Goal: Check status: Check status

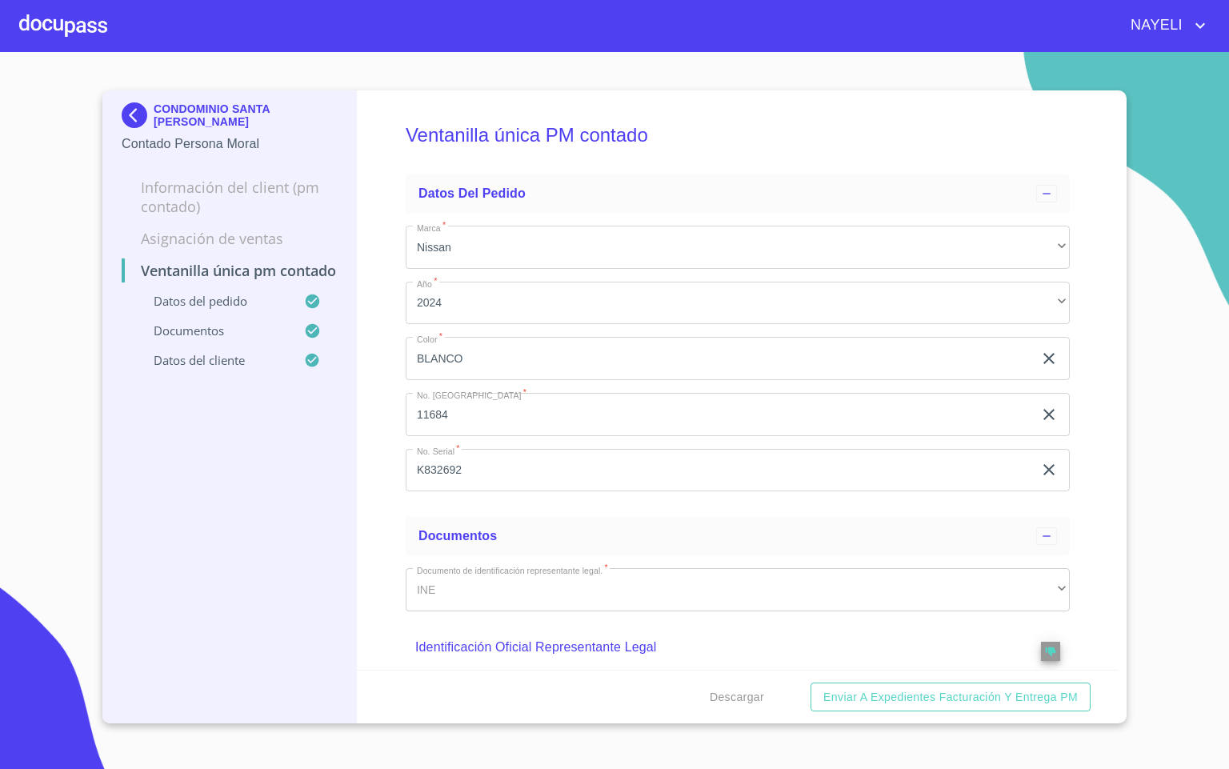
scroll to position [2658, 0]
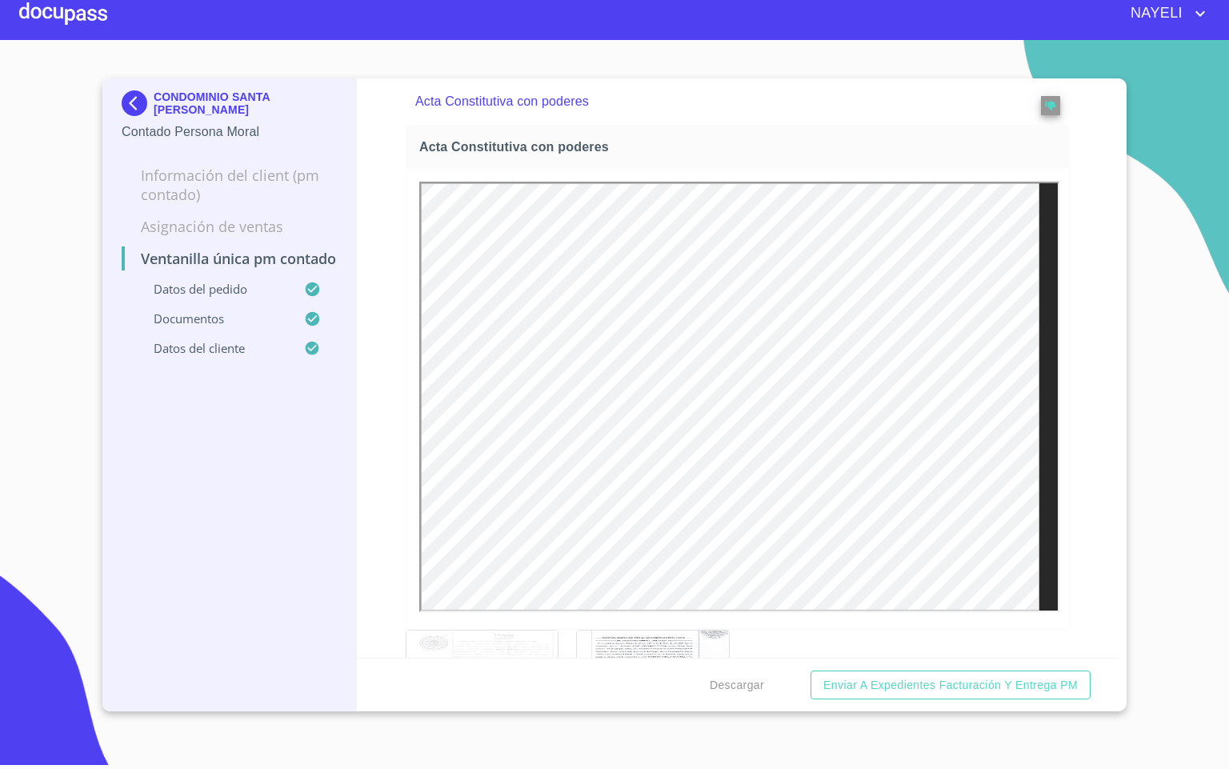
click at [78, 12] on div at bounding box center [63, 13] width 88 height 51
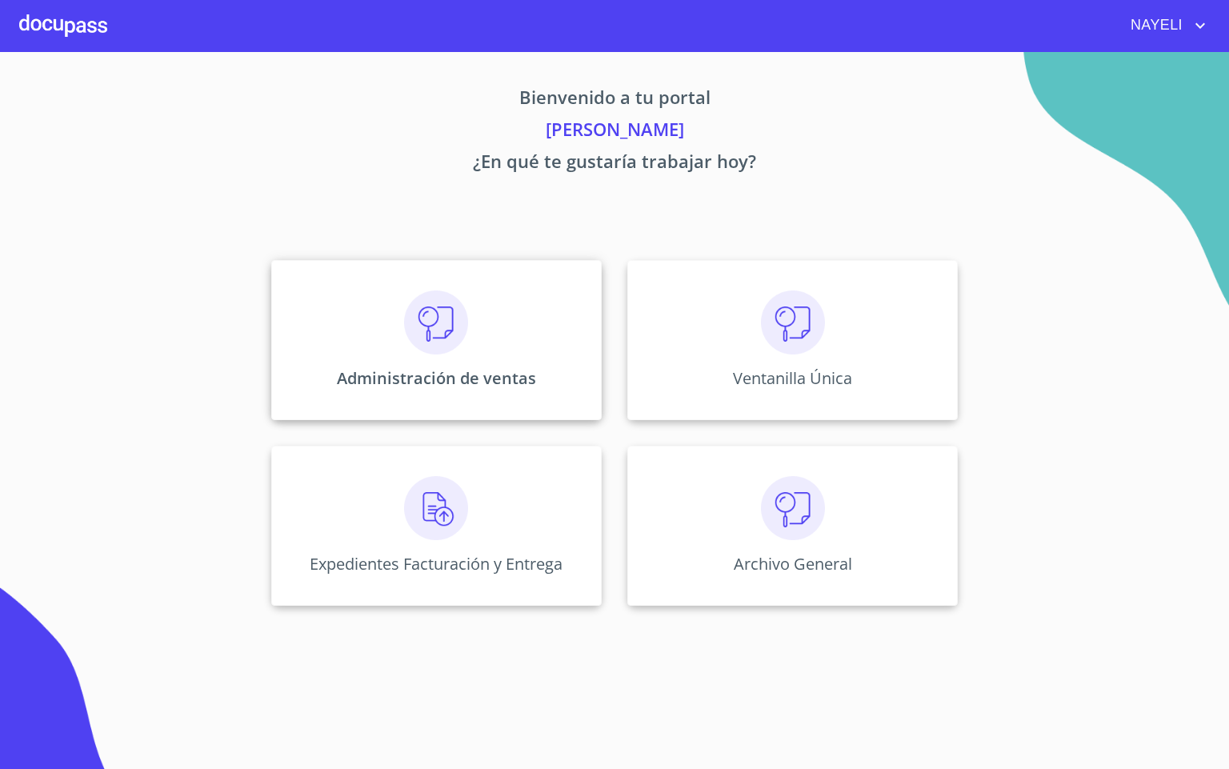
click at [531, 343] on div "Administración de ventas" at bounding box center [436, 340] width 330 height 160
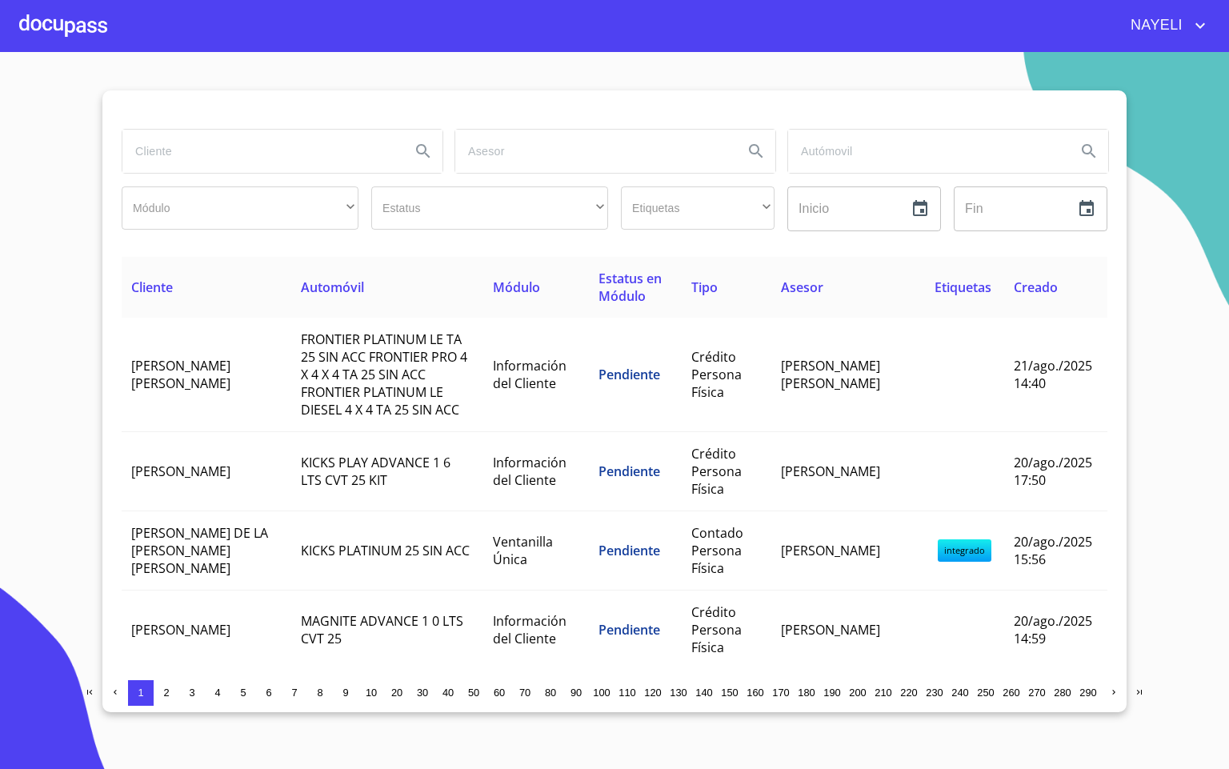
click at [235, 154] on input "search" at bounding box center [259, 151] width 275 height 43
type input "agro"
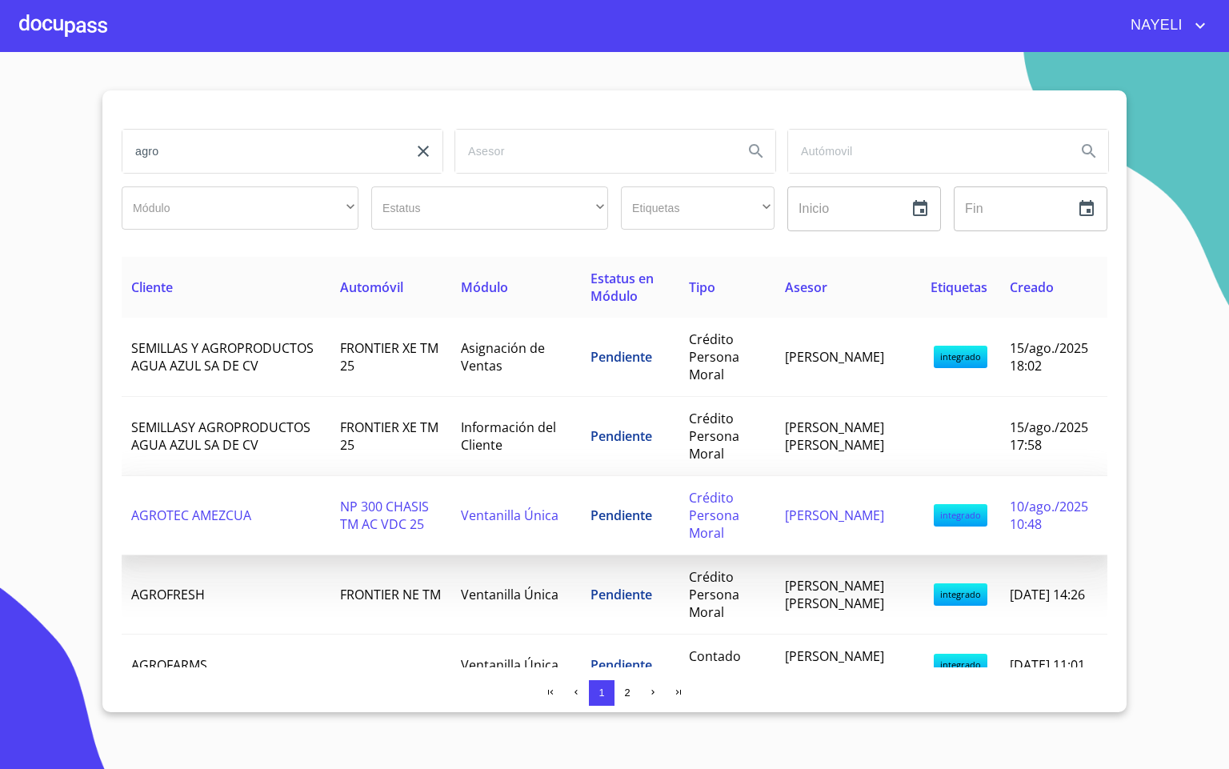
click at [298, 509] on td "AGROTEC AMEZCUA" at bounding box center [226, 515] width 209 height 79
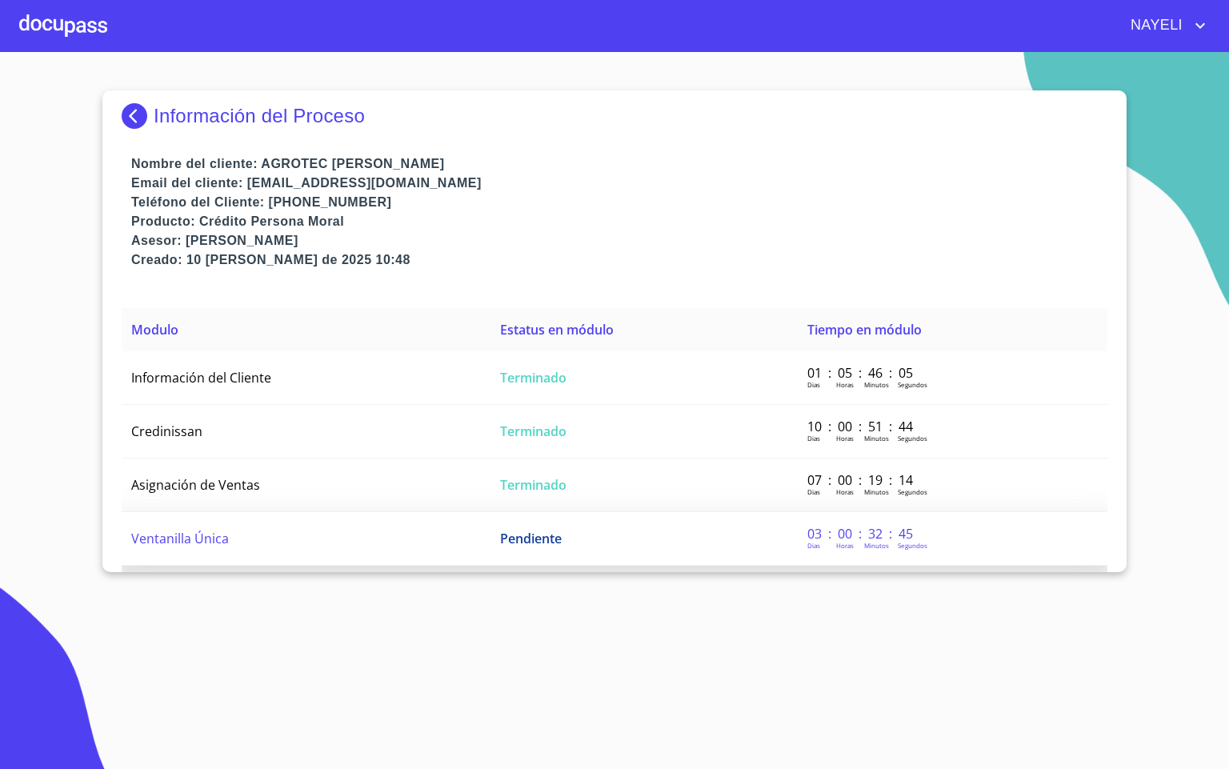
click at [192, 518] on td "Ventanilla Única" at bounding box center [306, 539] width 369 height 54
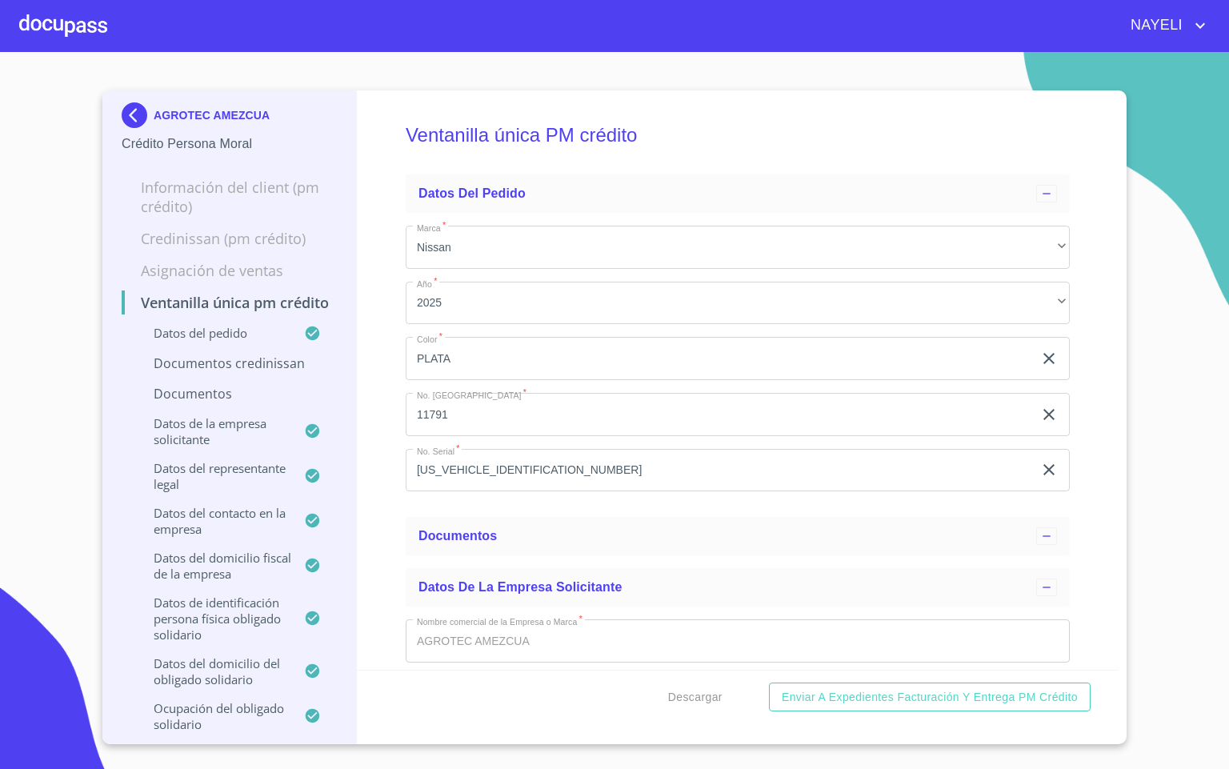
click at [380, 492] on div "Ventanilla única PM crédito Datos del pedido Marca   * Nissan ​ Año   * 2025 ​ …" at bounding box center [738, 379] width 762 height 579
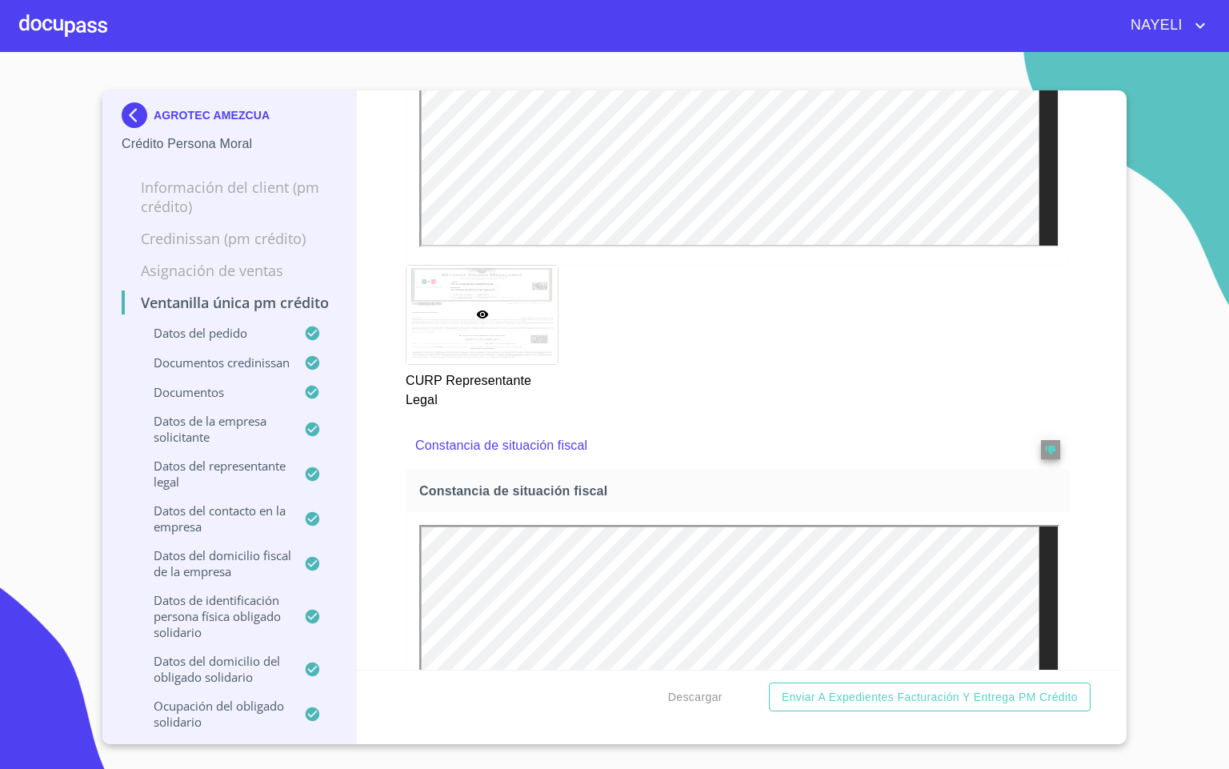
click at [120, 15] on div "NAYELI" at bounding box center [658, 26] width 1102 height 26
click at [96, 25] on div at bounding box center [63, 25] width 88 height 51
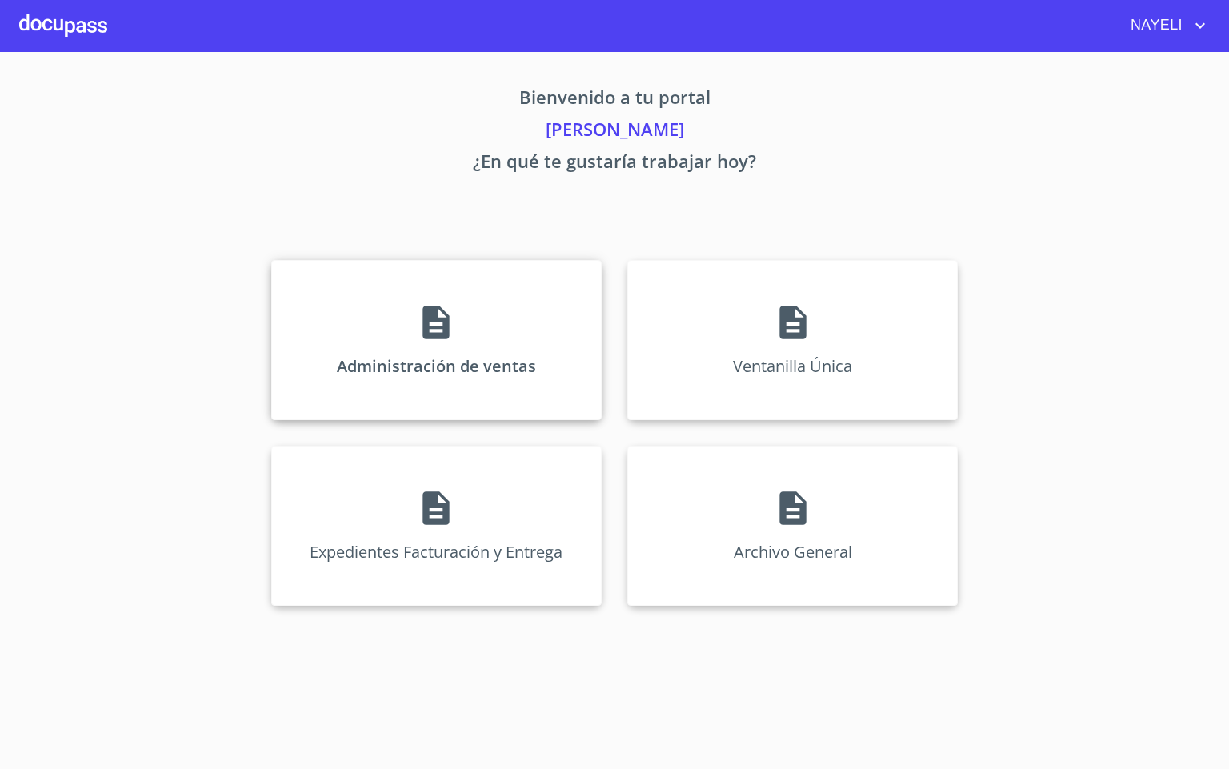
click at [432, 366] on div "Administración de ventas" at bounding box center [436, 340] width 330 height 160
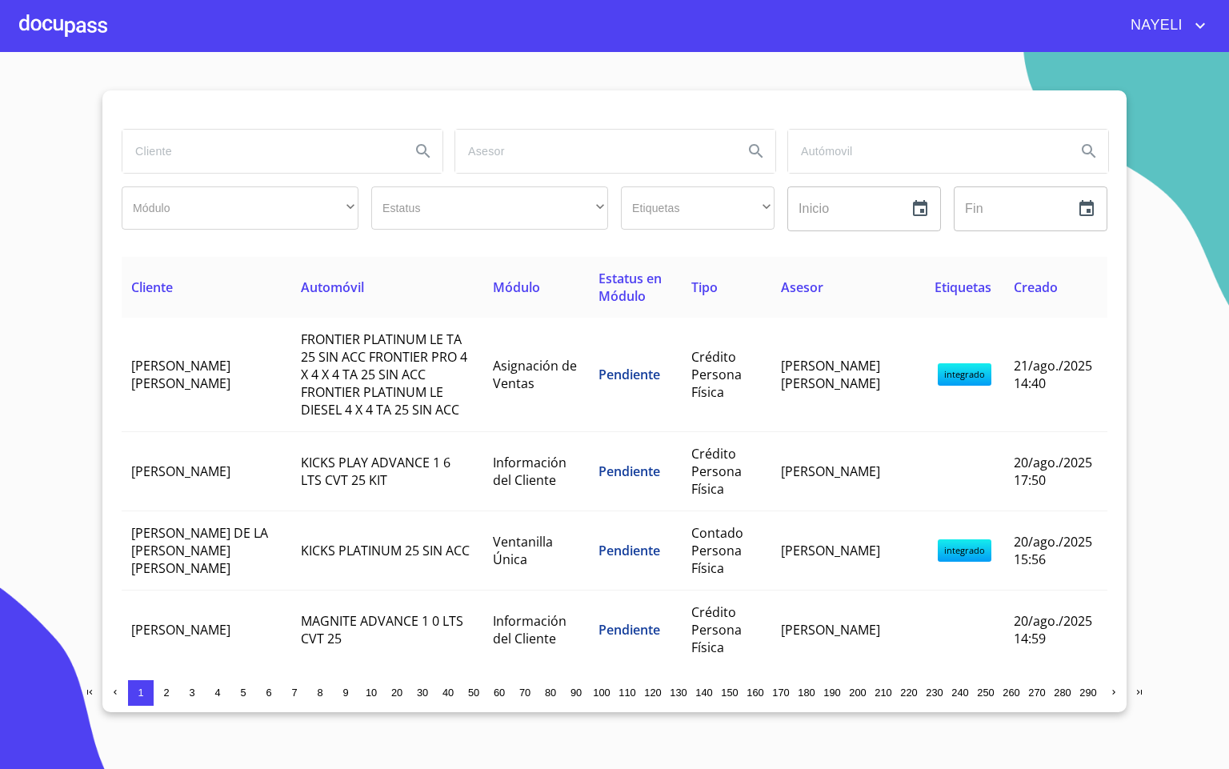
click at [194, 154] on input "search" at bounding box center [259, 151] width 275 height 43
type input "[DEMOGRAPHIC_DATA]"
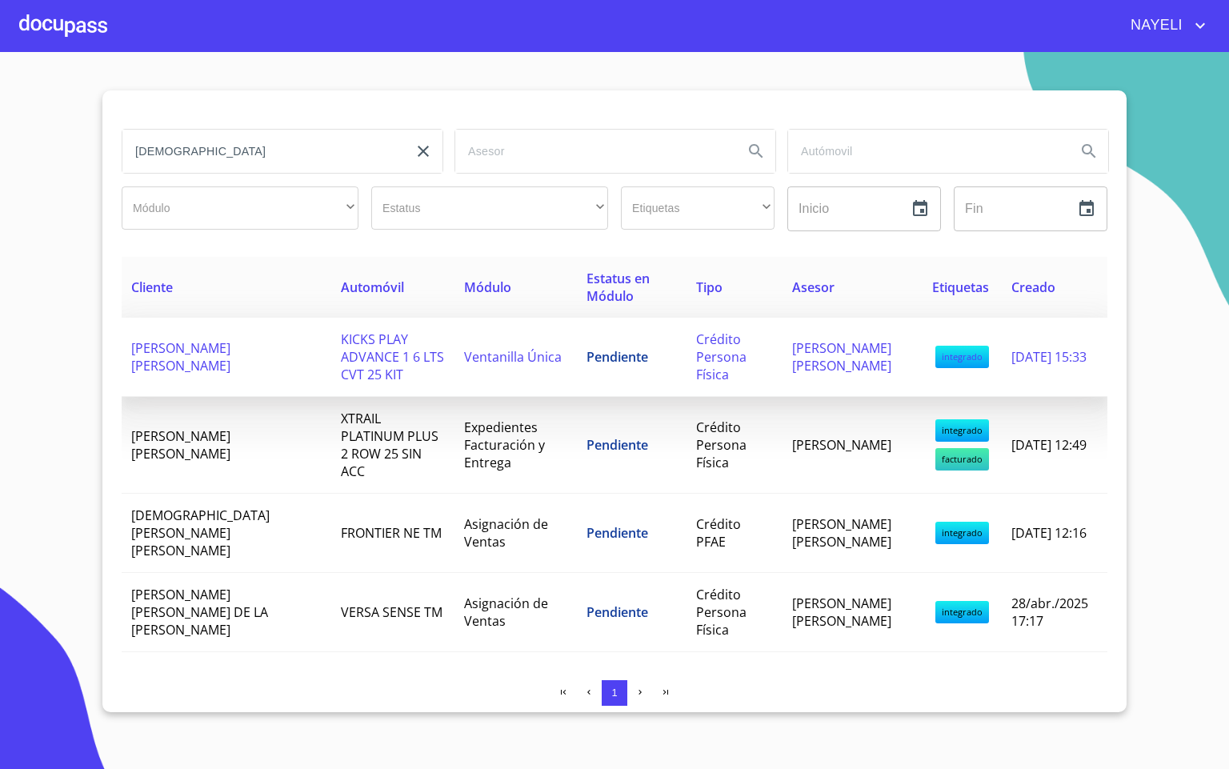
click at [331, 374] on td "KICKS PLAY ADVANCE 1 6 LTS CVT 25 KIT" at bounding box center [393, 357] width 124 height 79
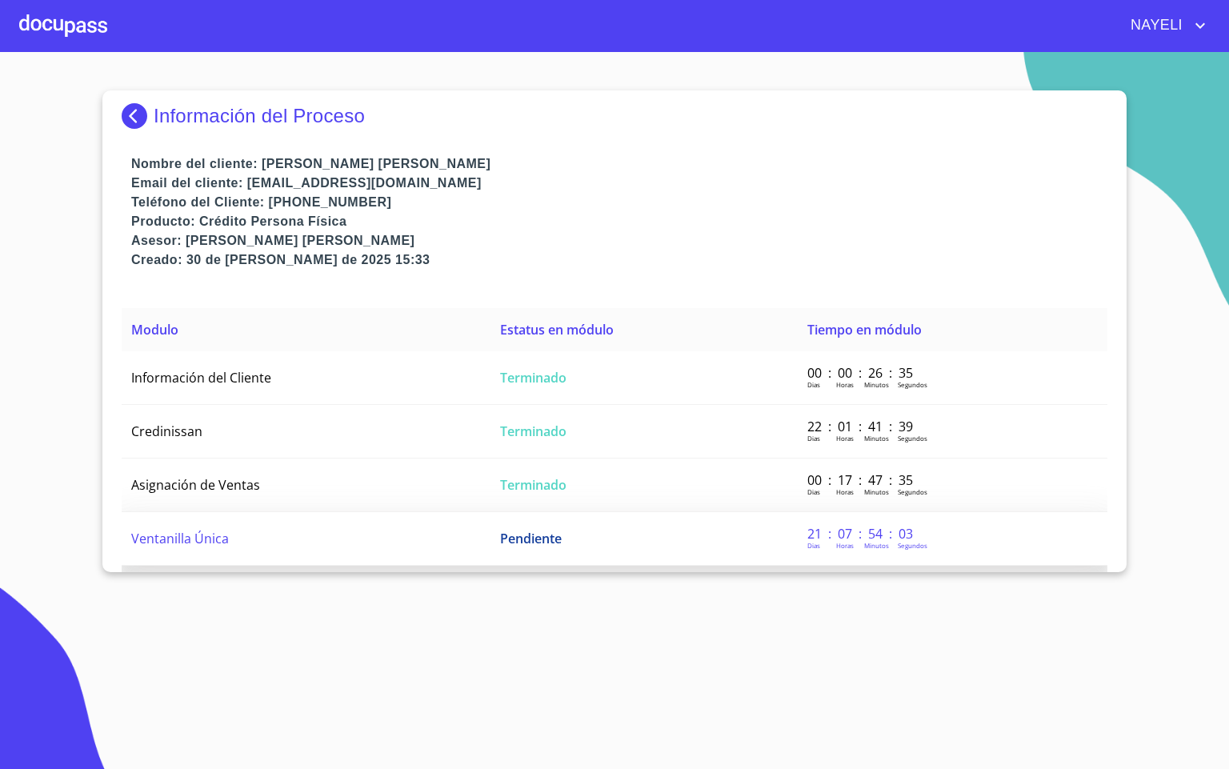
click at [222, 536] on span "Ventanilla Única" at bounding box center [180, 539] width 98 height 18
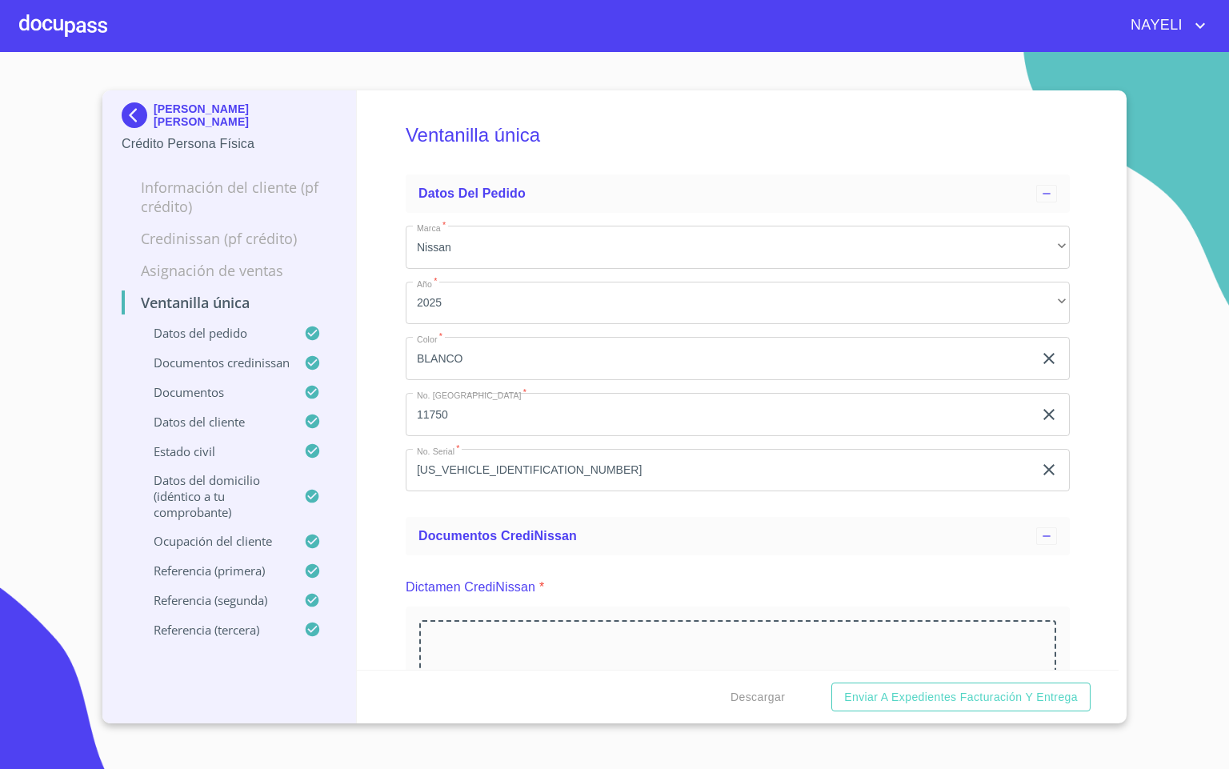
click at [1094, 482] on div "Ventanilla única Datos del pedido Marca   * Nissan ​ Año   * 2025 ​ Color   * […" at bounding box center [738, 379] width 762 height 579
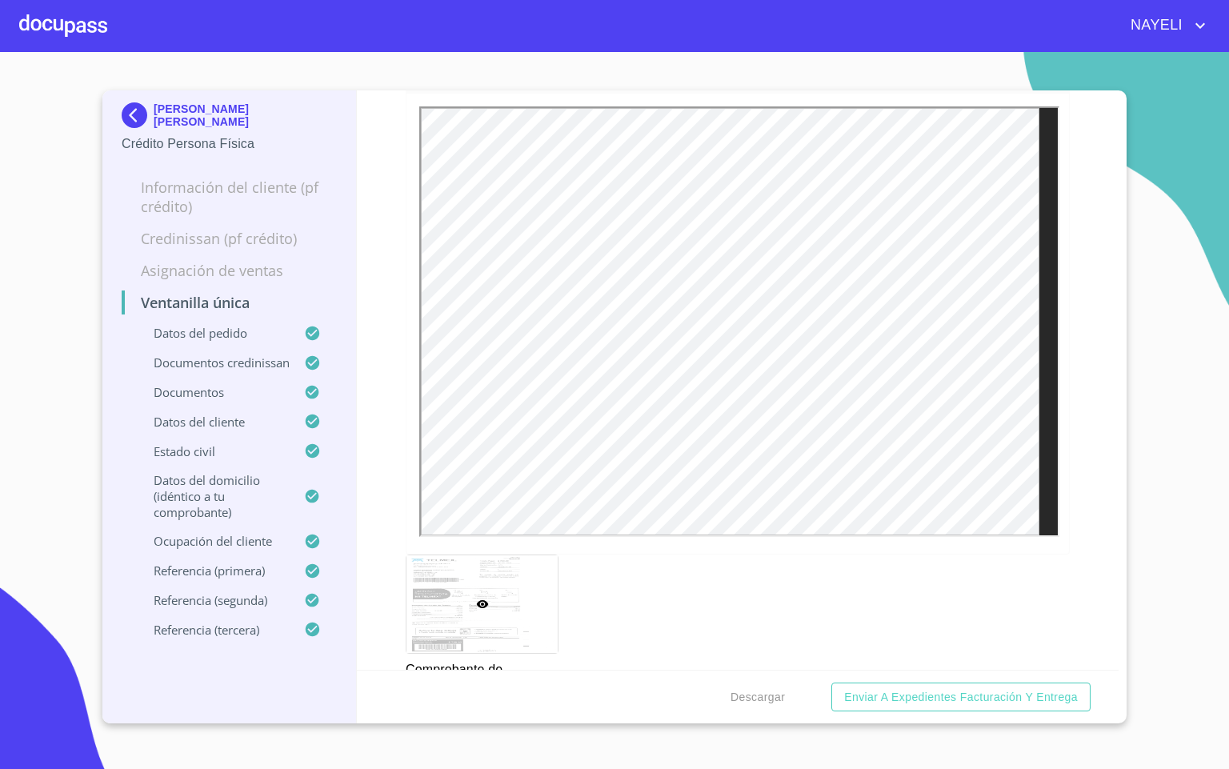
scroll to position [1680, 0]
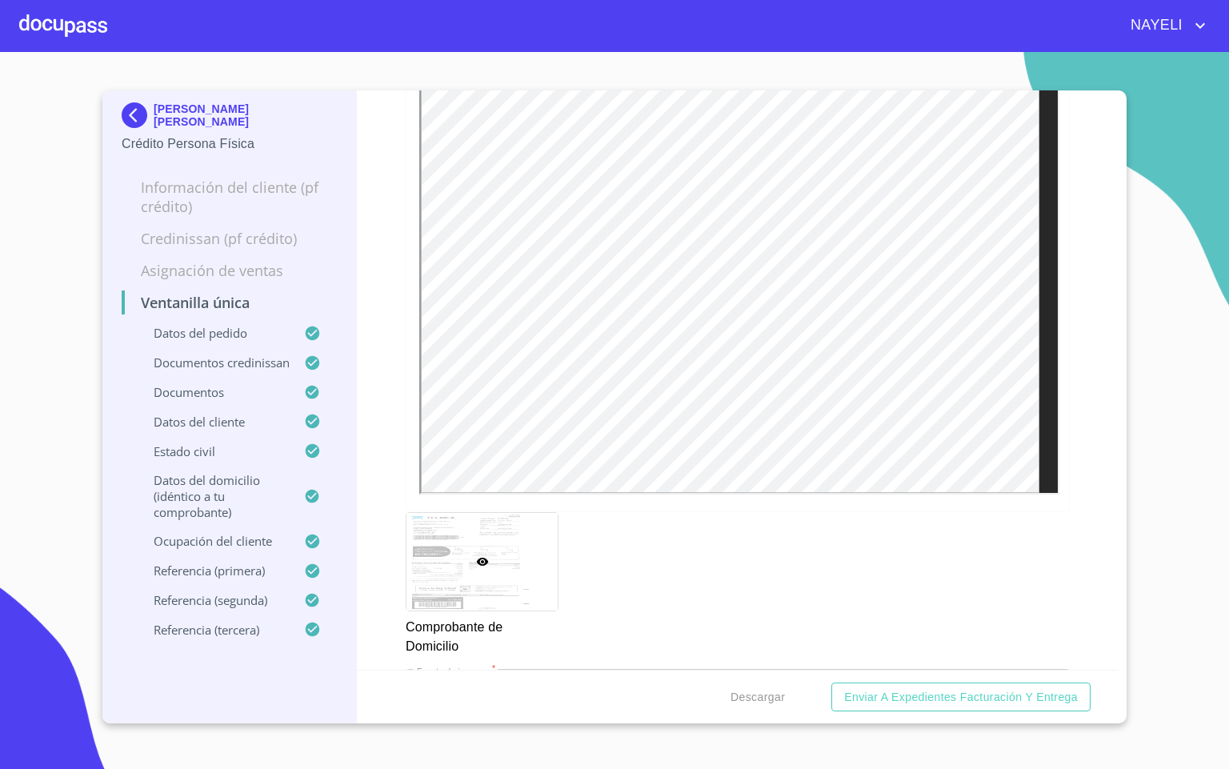
click at [38, 22] on div at bounding box center [63, 25] width 88 height 51
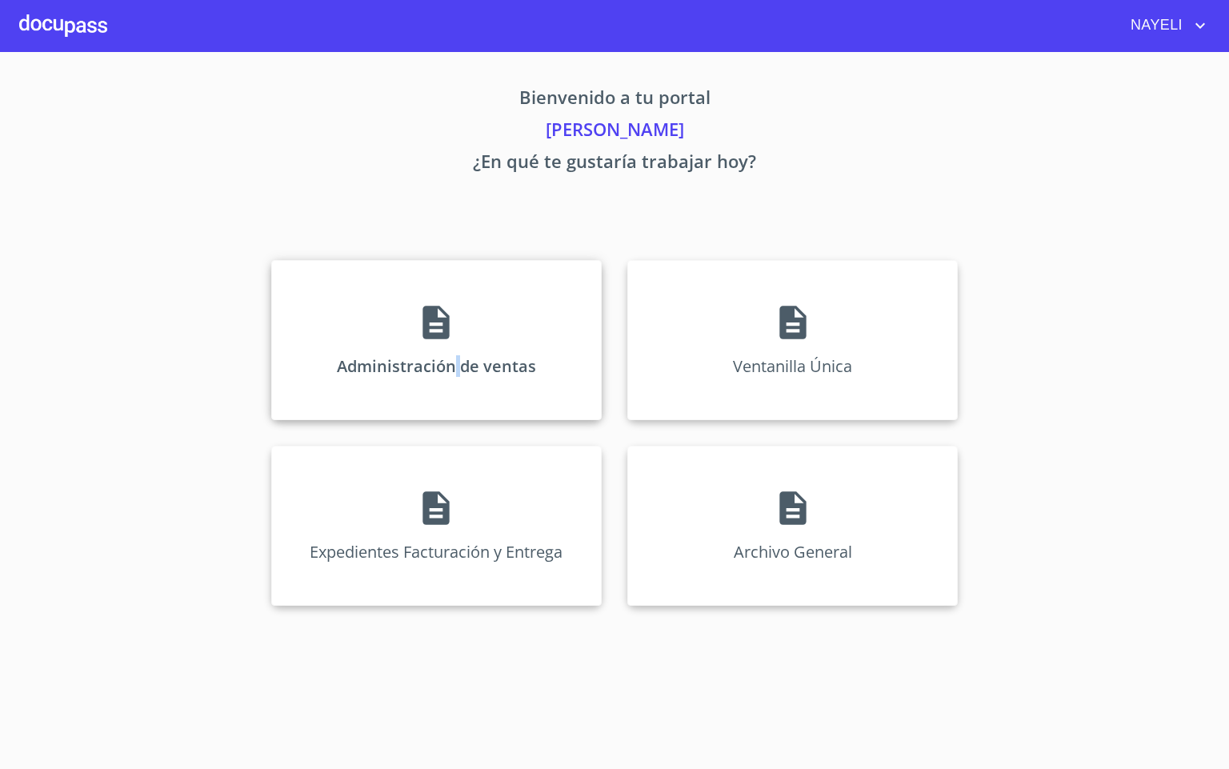
click at [451, 373] on p "Administración de ventas" at bounding box center [436, 366] width 199 height 22
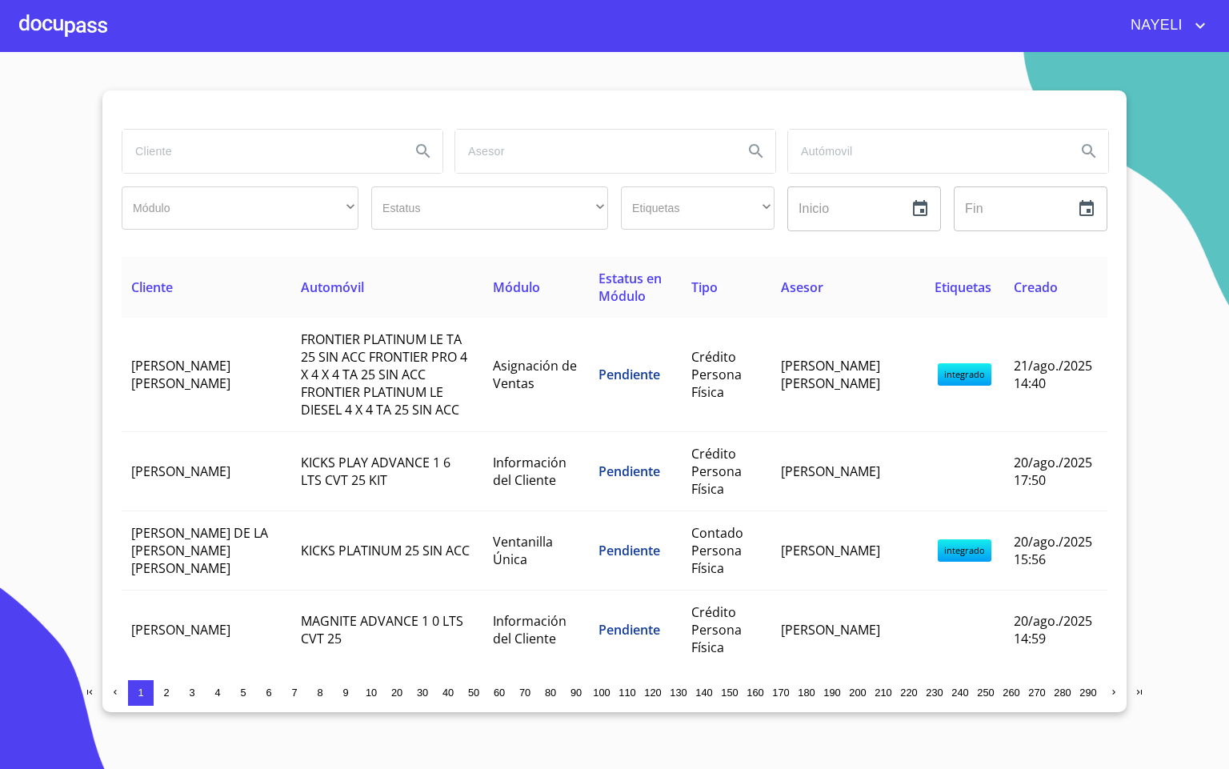
click at [224, 162] on input "search" at bounding box center [259, 151] width 275 height 43
type input "[PERSON_NAME]"
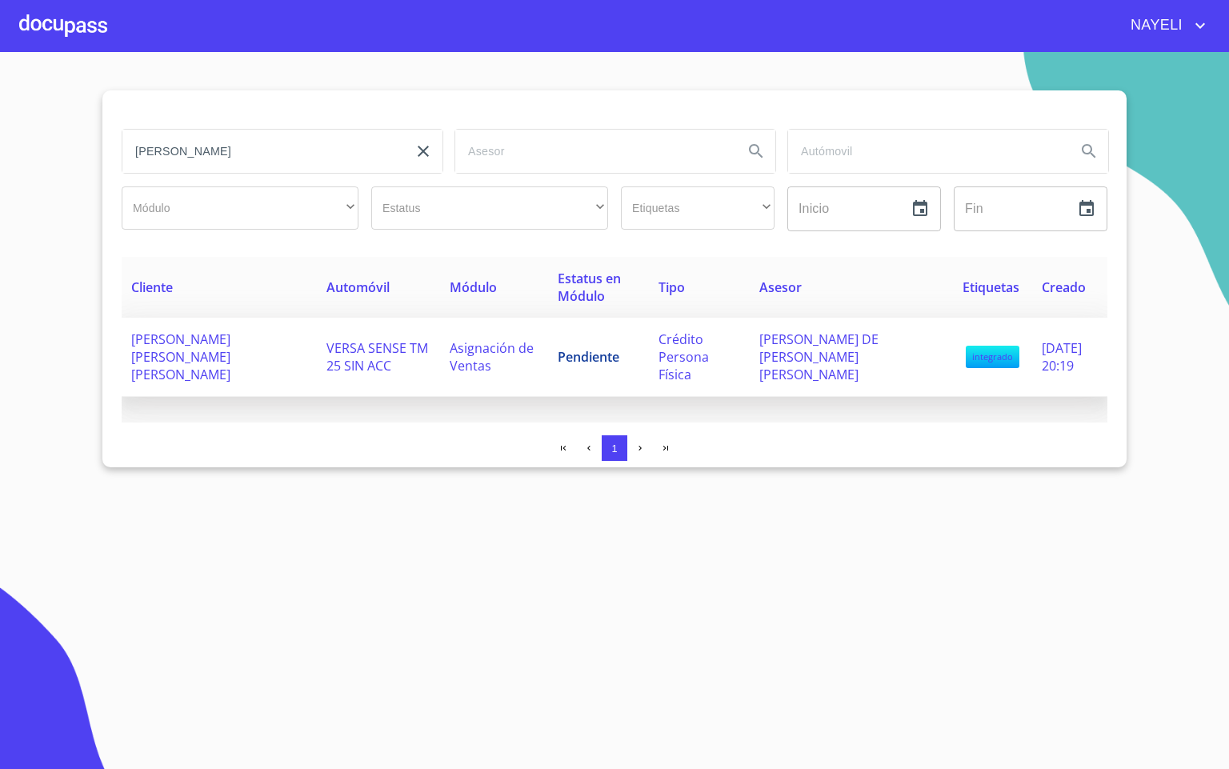
click at [222, 342] on span "[PERSON_NAME] [PERSON_NAME] [PERSON_NAME]" at bounding box center [180, 356] width 99 height 53
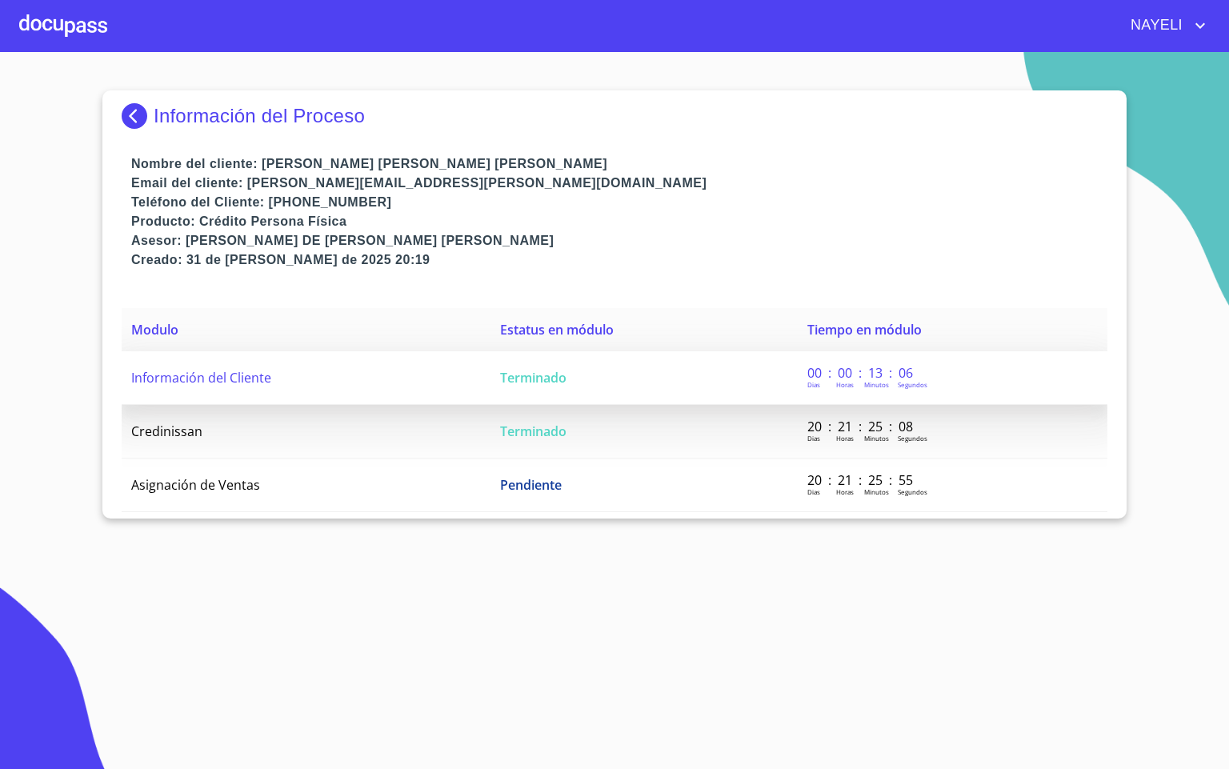
click at [586, 394] on td "Terminado" at bounding box center [643, 378] width 307 height 54
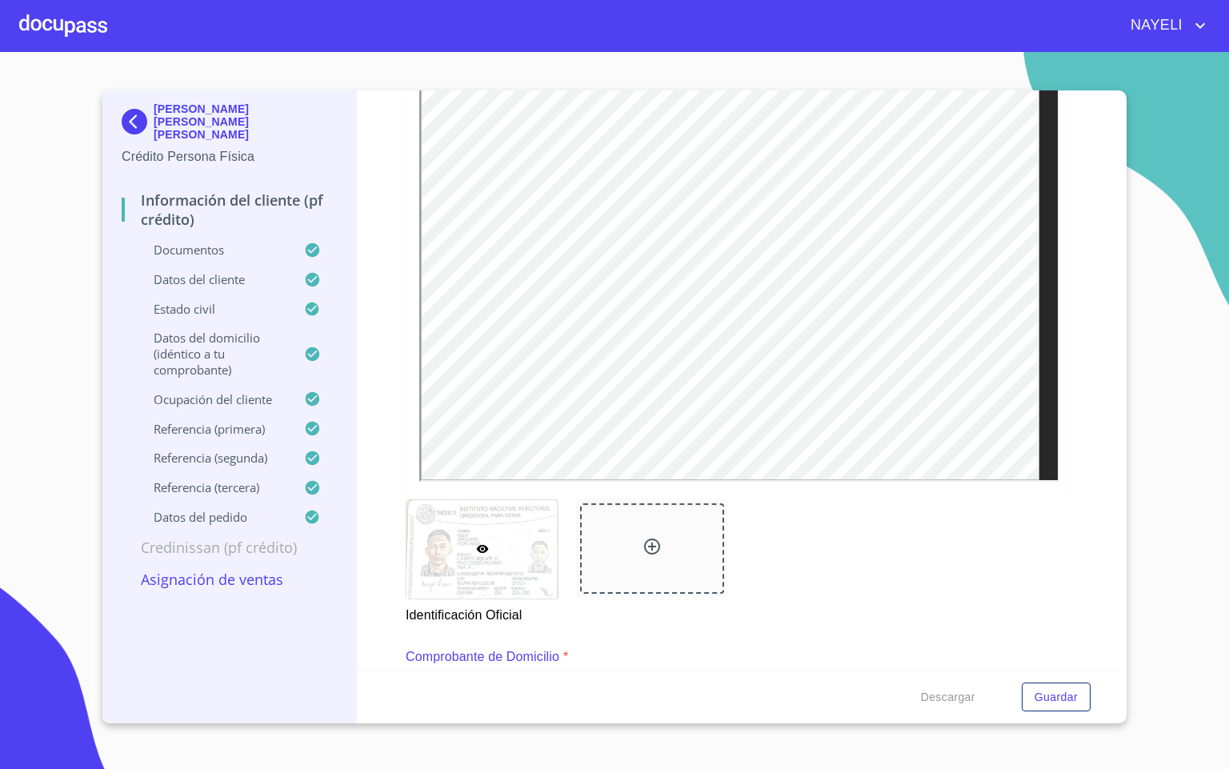
scroll to position [360, 0]
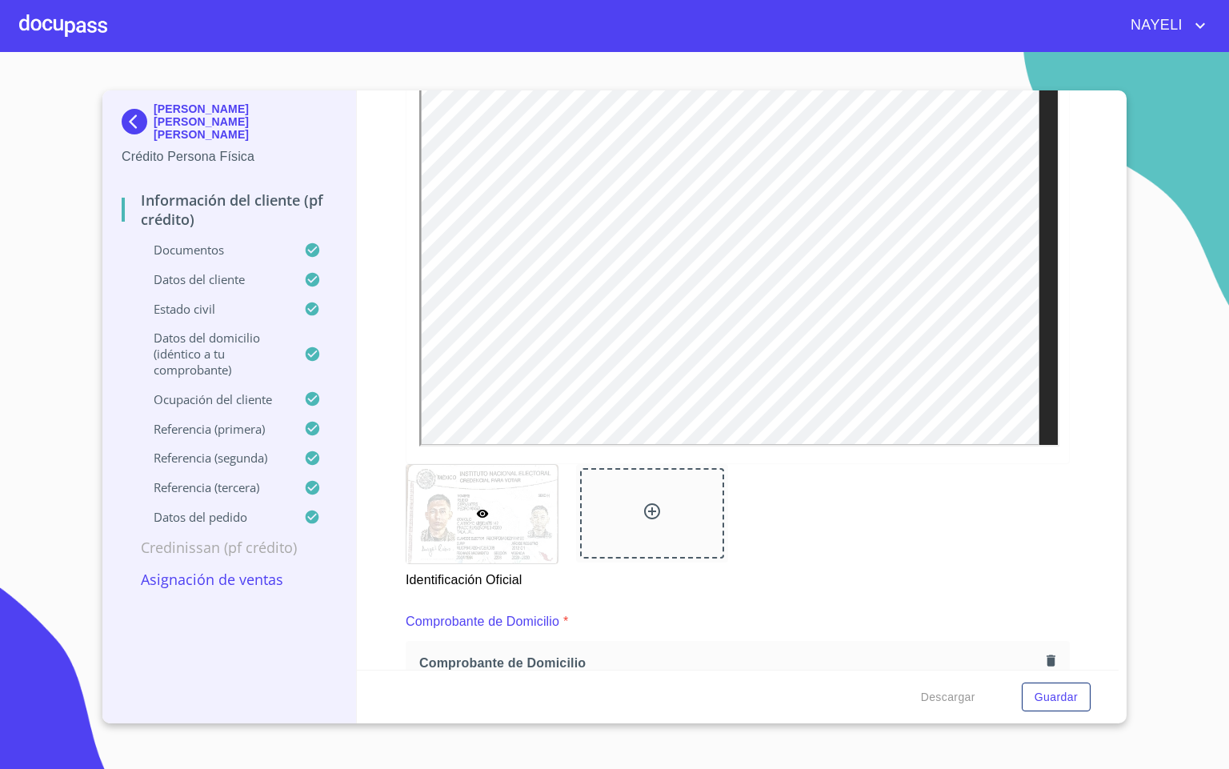
click at [135, 111] on img at bounding box center [138, 122] width 32 height 26
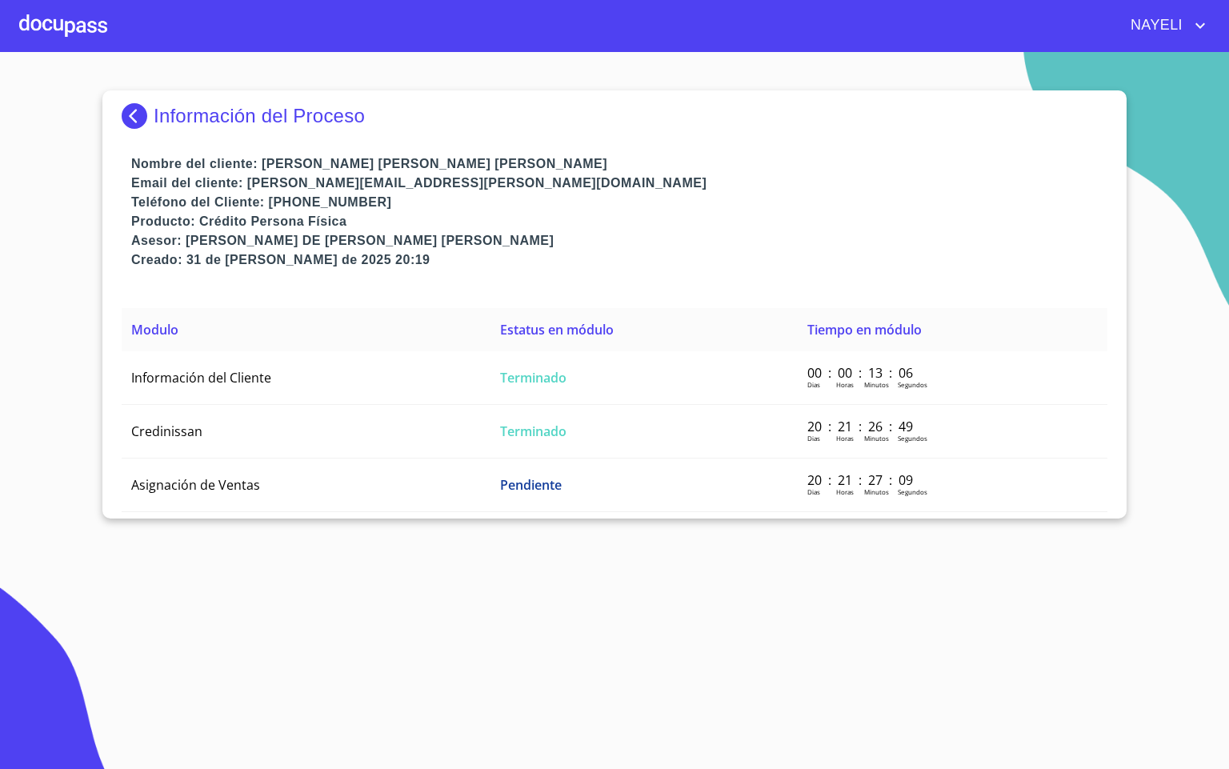
click at [138, 114] on img at bounding box center [138, 116] width 32 height 26
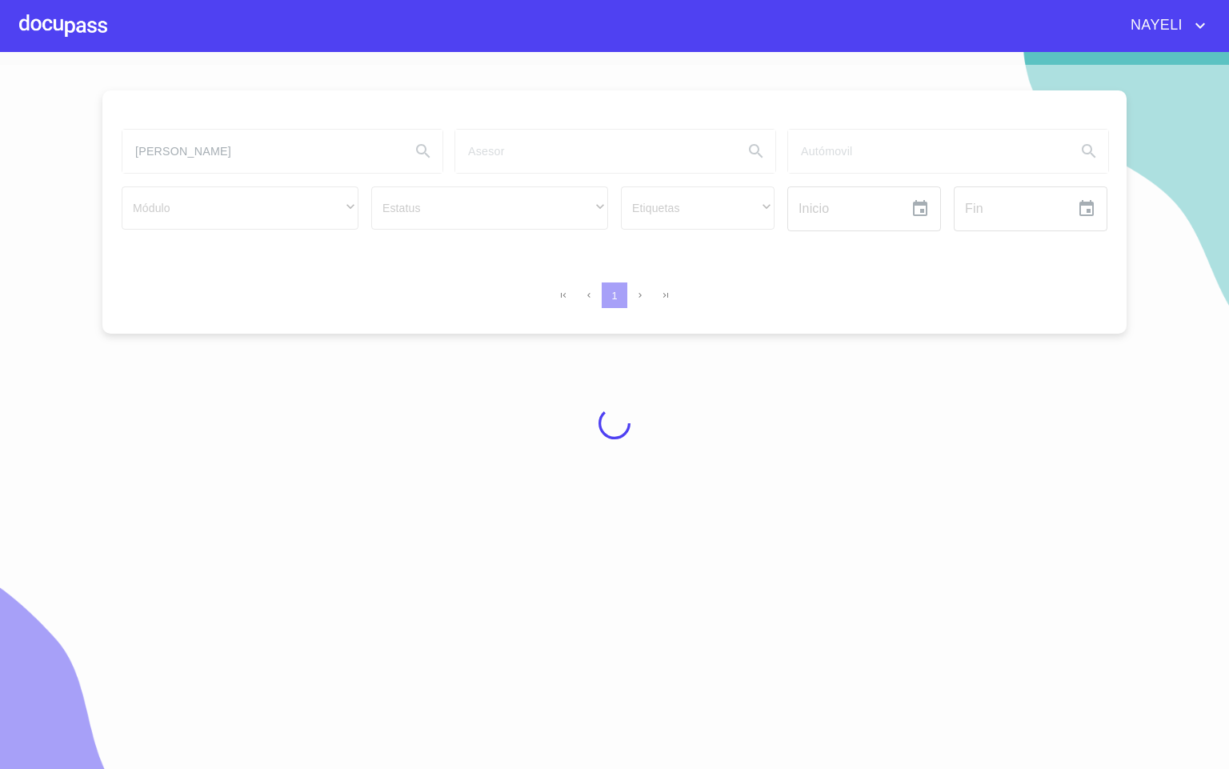
click at [217, 154] on div at bounding box center [614, 423] width 1229 height 717
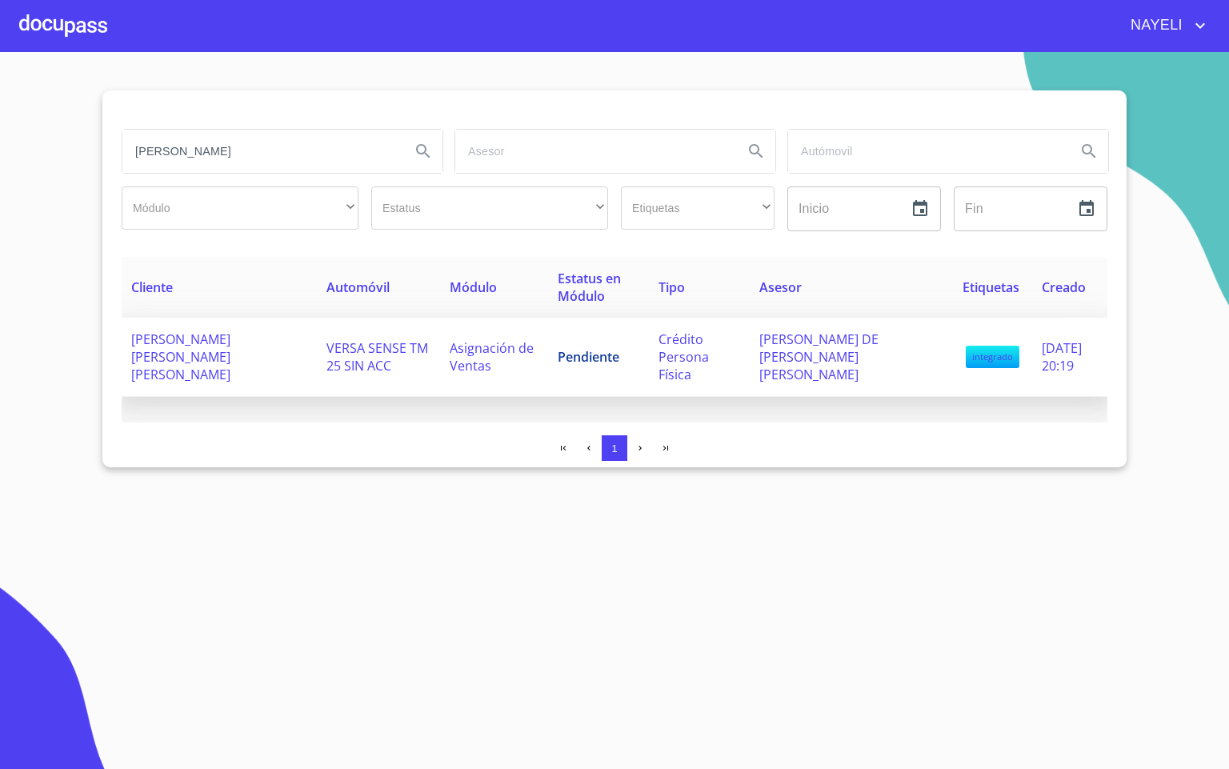
click at [374, 353] on td "VERSA SENSE TM 25 SIN ACC" at bounding box center [378, 357] width 122 height 79
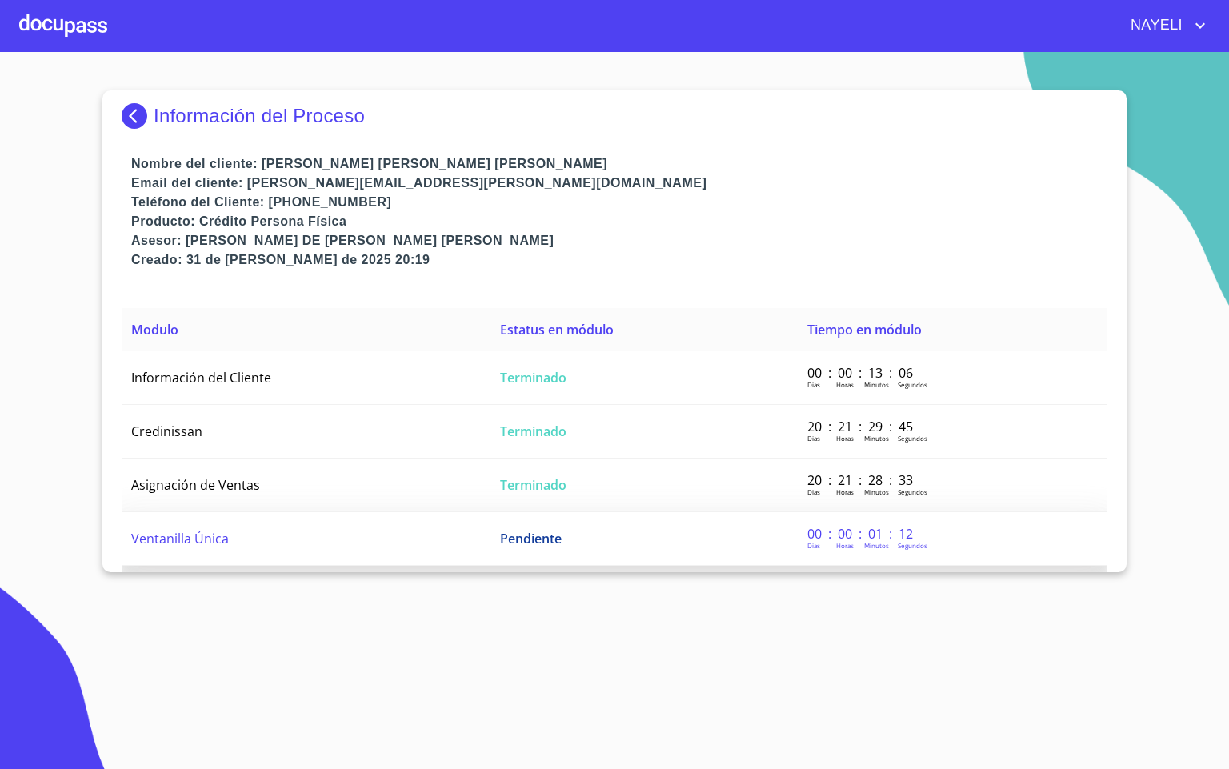
click at [281, 541] on td "Ventanilla Única" at bounding box center [306, 539] width 369 height 54
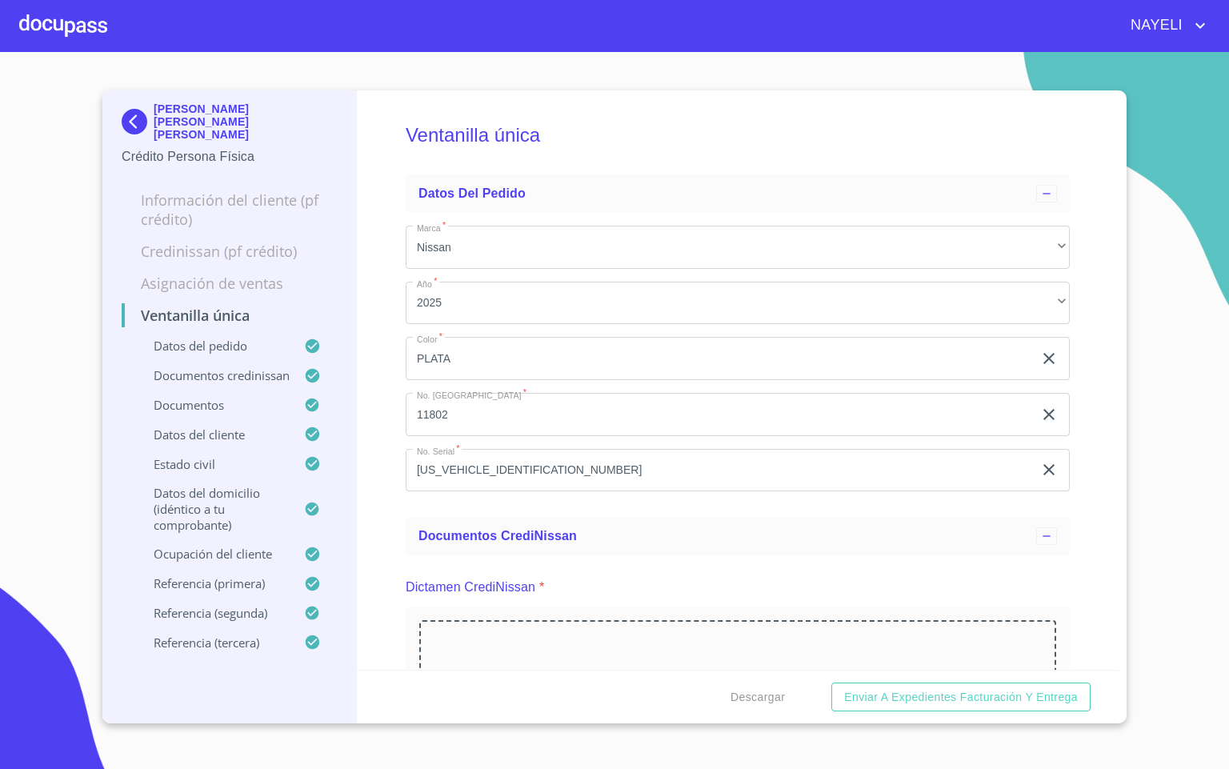
click at [139, 115] on img at bounding box center [138, 122] width 32 height 26
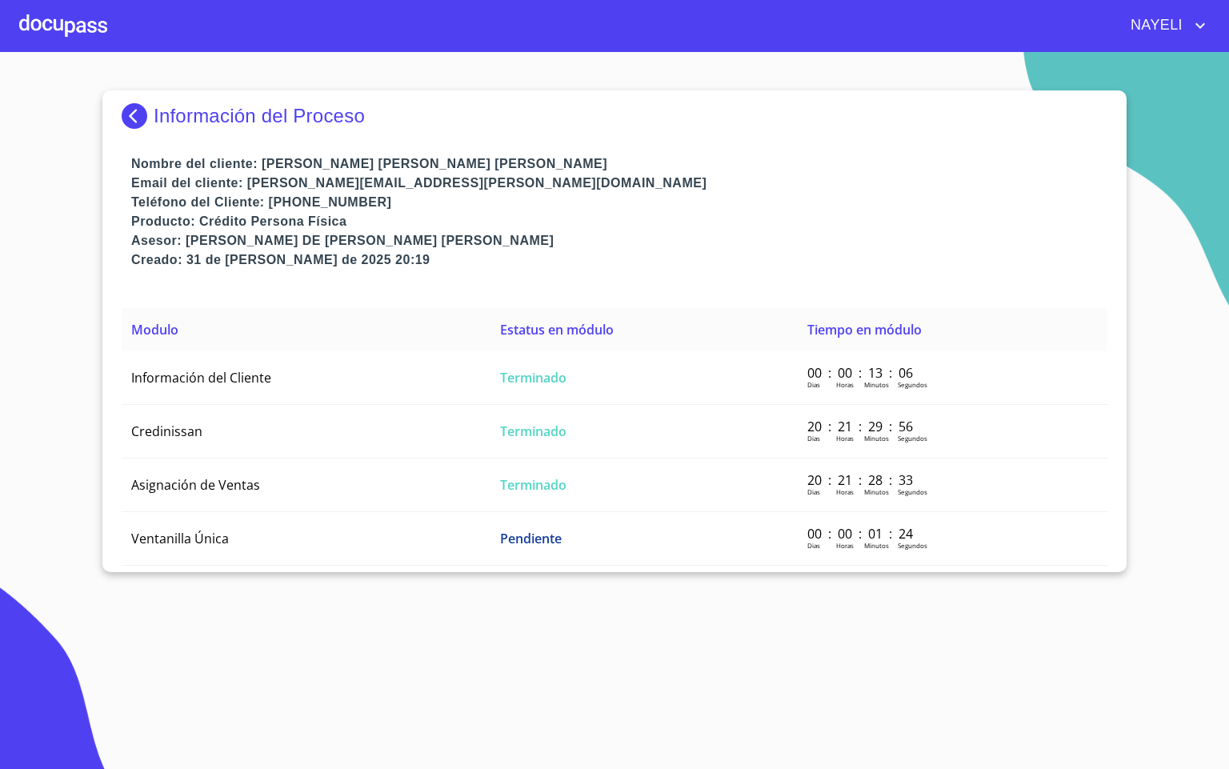
click at [943, 629] on section "Información del Proceso Nombre del cliente: [PERSON_NAME] [PERSON_NAME] [PERSON…" at bounding box center [614, 410] width 1229 height 717
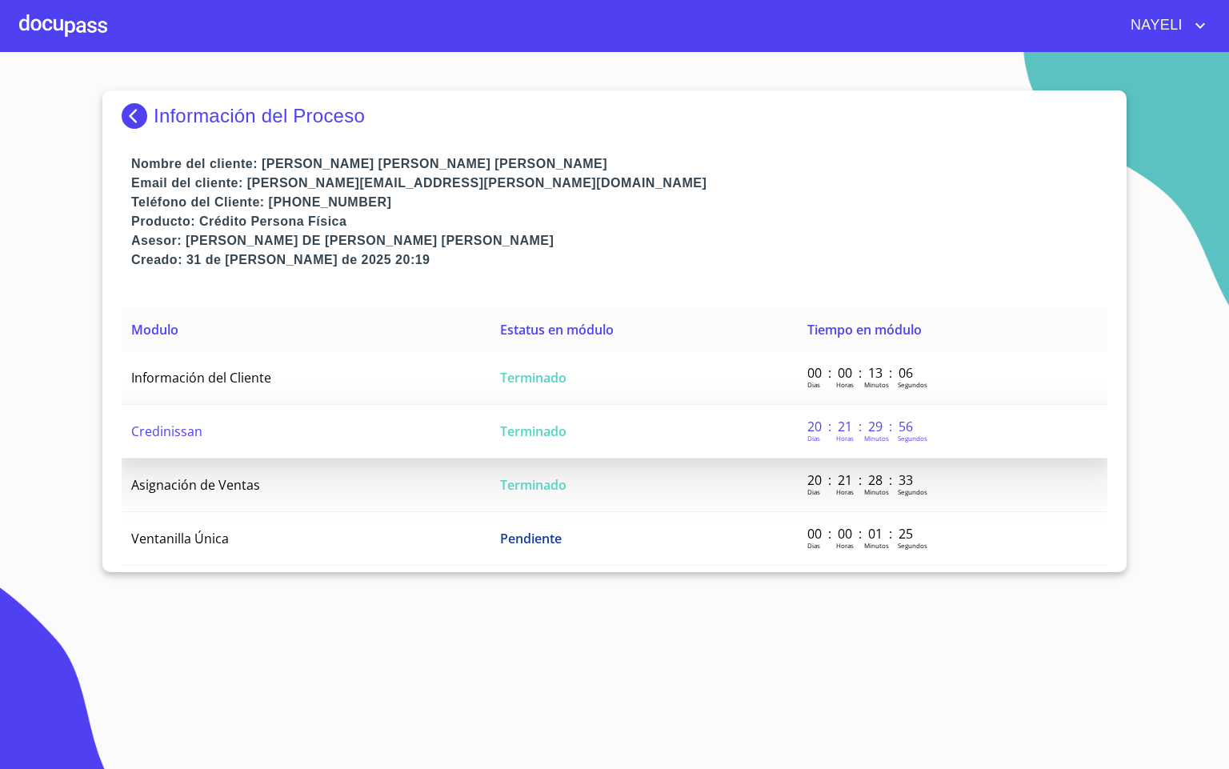
click at [264, 446] on td "Credinissan" at bounding box center [306, 432] width 369 height 54
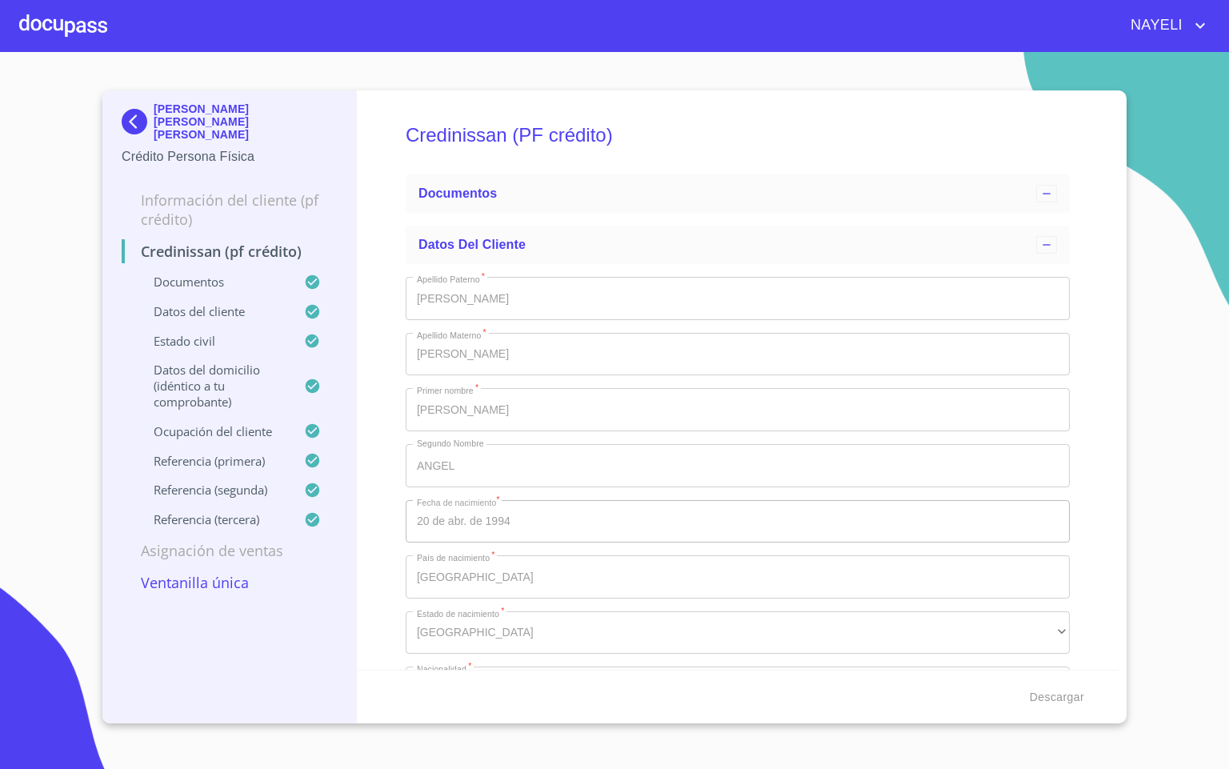
click at [133, 109] on img at bounding box center [138, 122] width 32 height 26
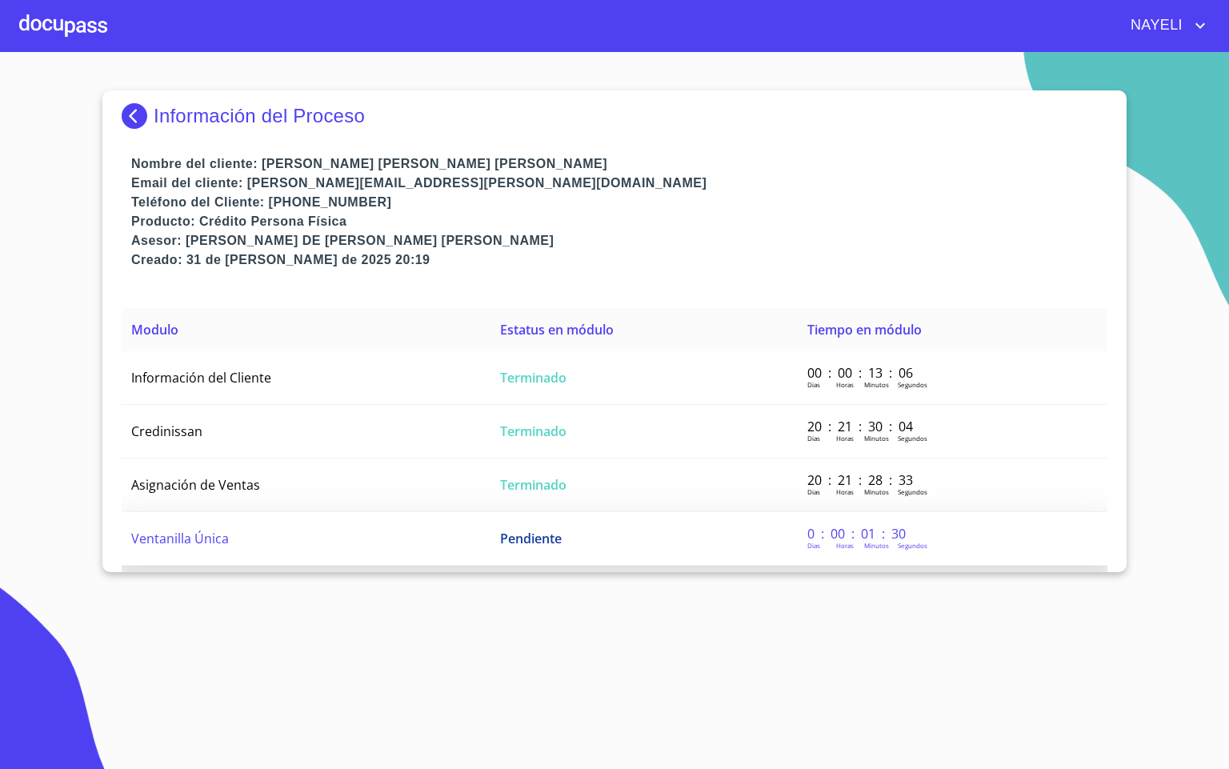
click at [346, 533] on td "Ventanilla Única" at bounding box center [306, 539] width 369 height 54
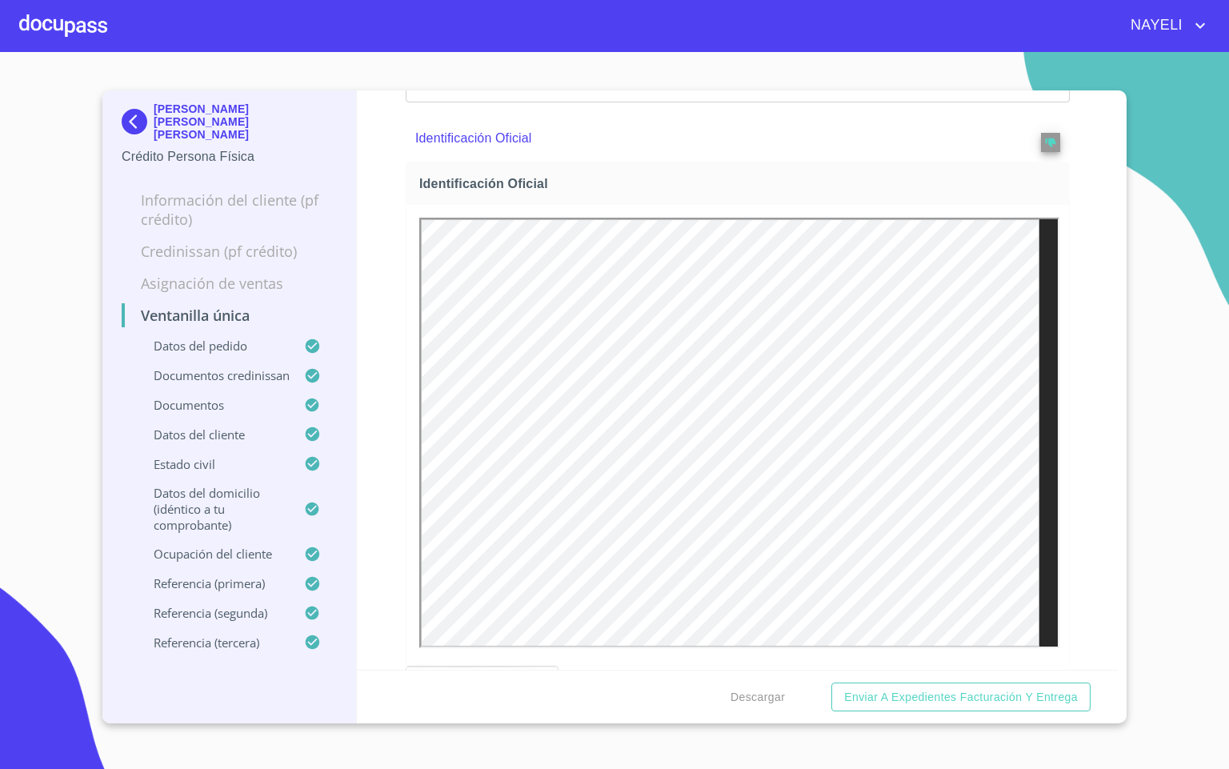
scroll to position [1320, 0]
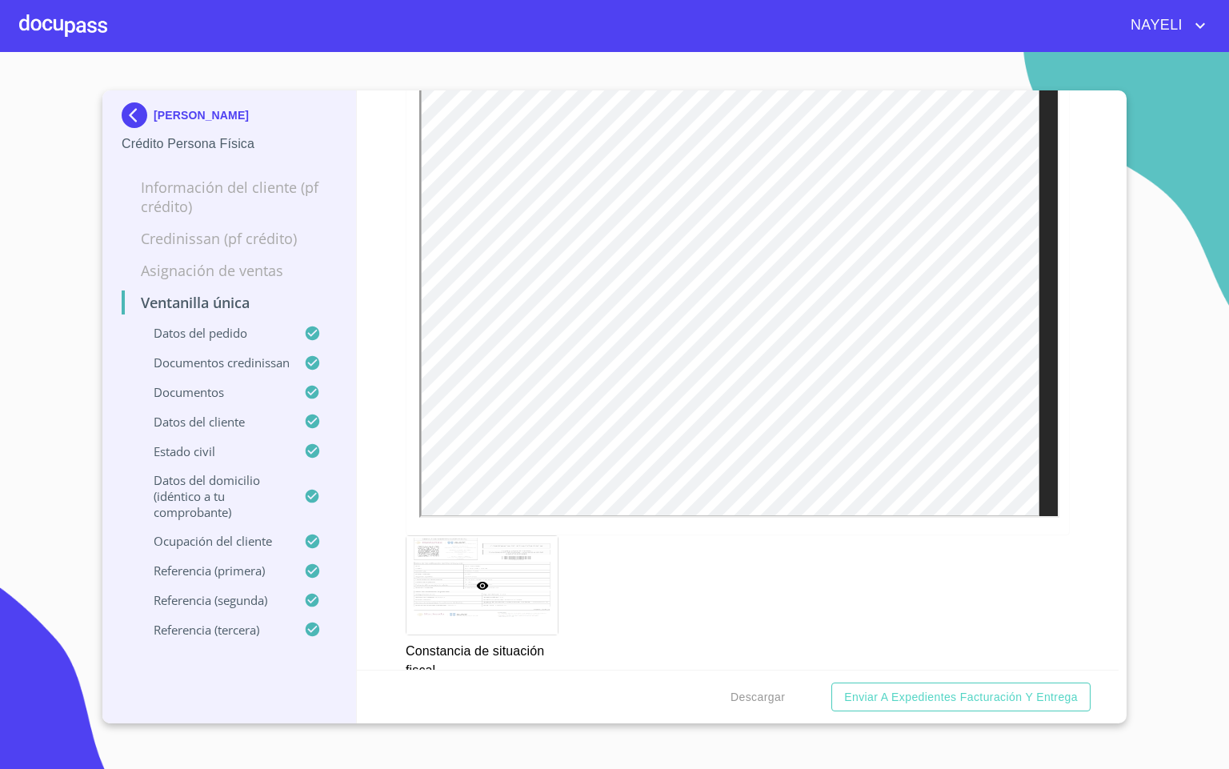
scroll to position [5640, 0]
click at [158, 118] on p "[PERSON_NAME] [PERSON_NAME] [PERSON_NAME]" at bounding box center [201, 115] width 95 height 13
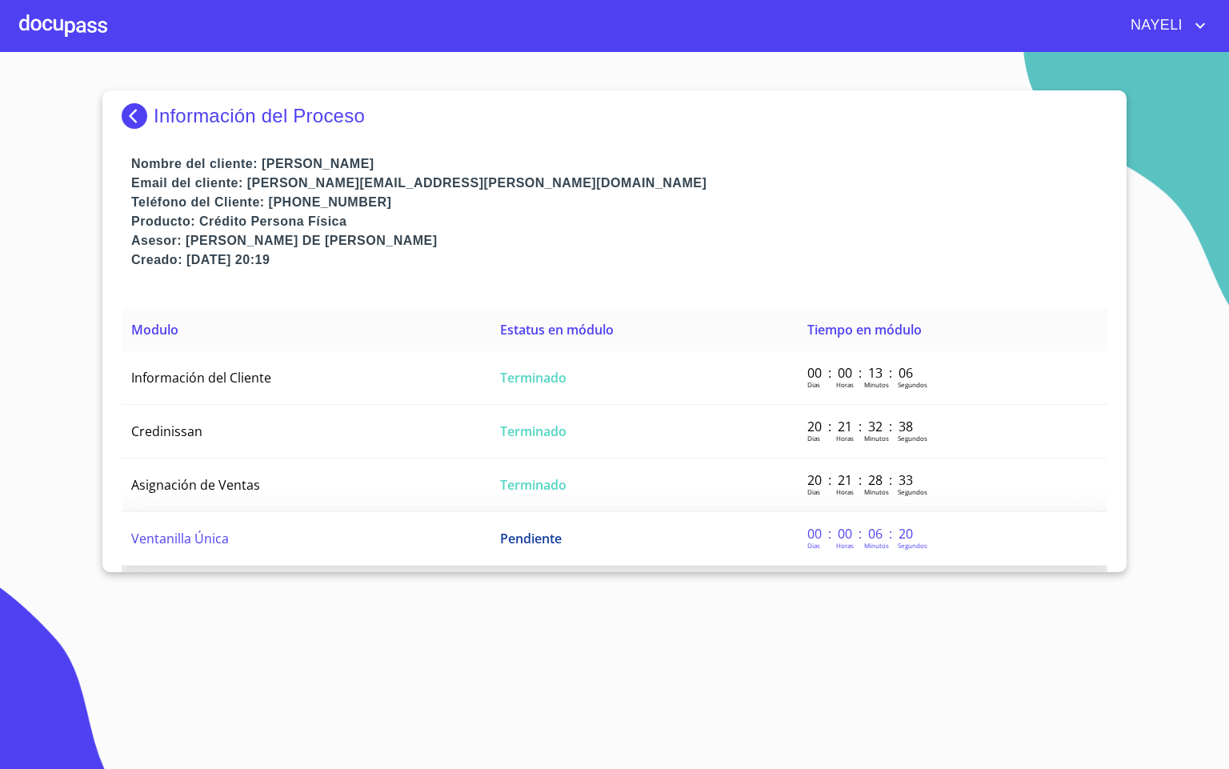
click at [605, 516] on td "Pendiente" at bounding box center [643, 539] width 307 height 54
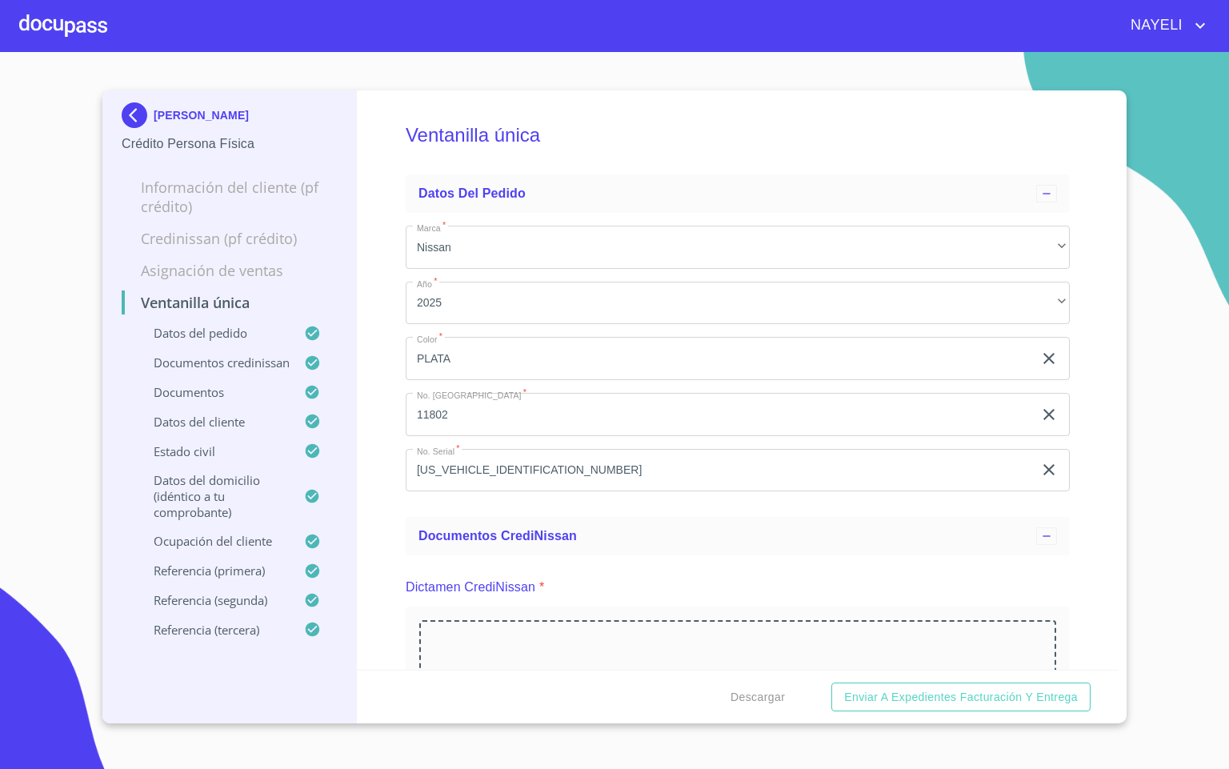
click at [1080, 560] on div "Ventanilla única Datos del pedido Marca   * Nissan ​ Año   * 2025 ​ Color   * P…" at bounding box center [738, 379] width 762 height 579
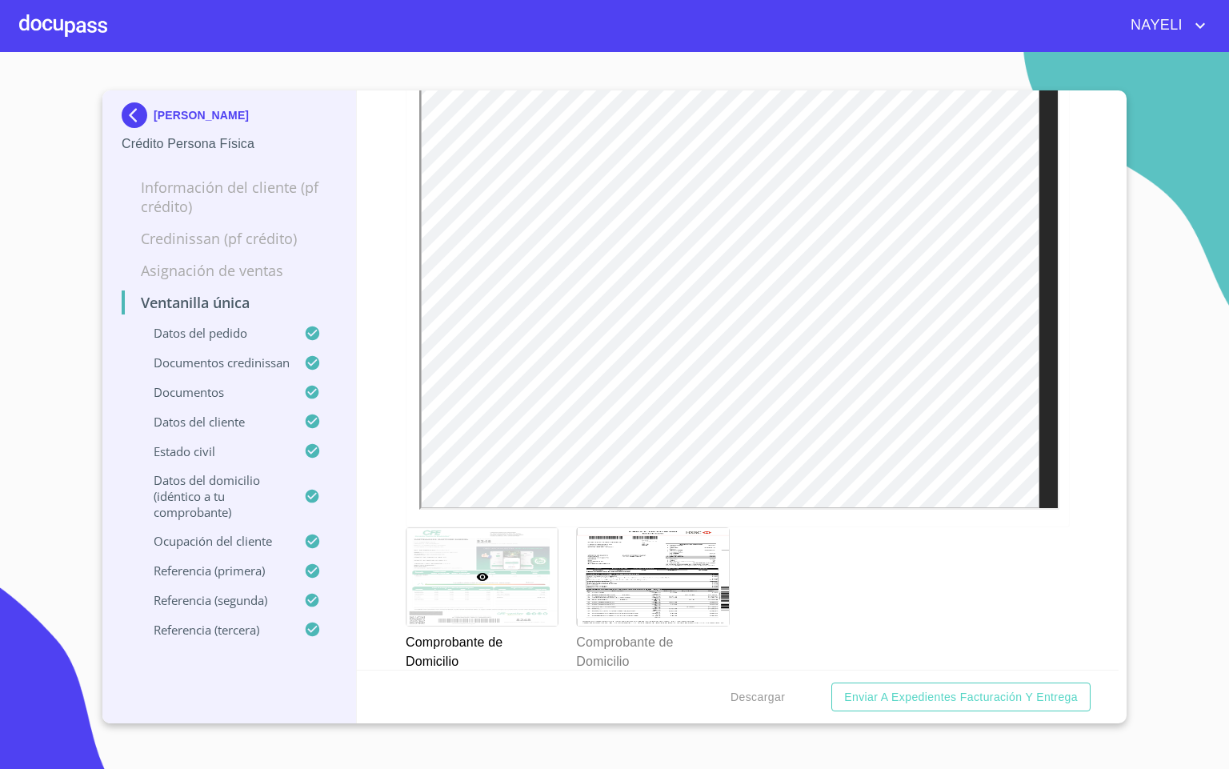
scroll to position [2040, 0]
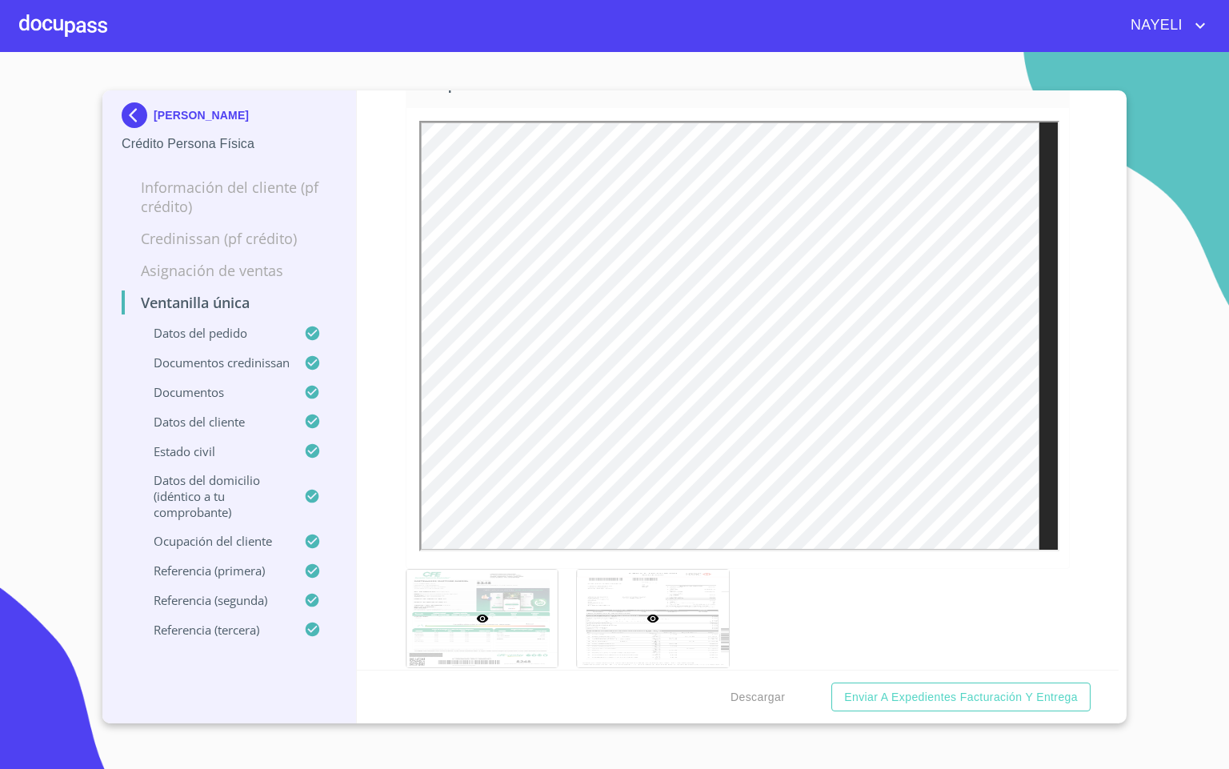
click at [684, 654] on div at bounding box center [652, 619] width 151 height 98
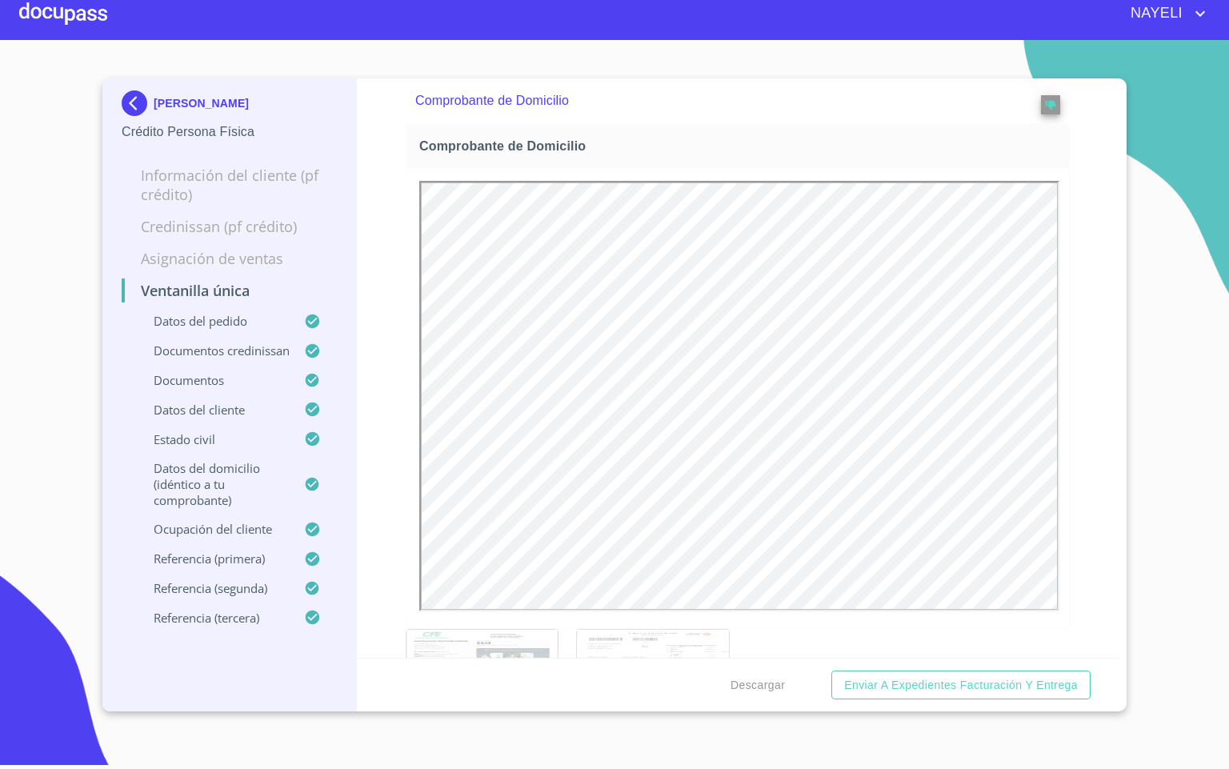
scroll to position [0, 0]
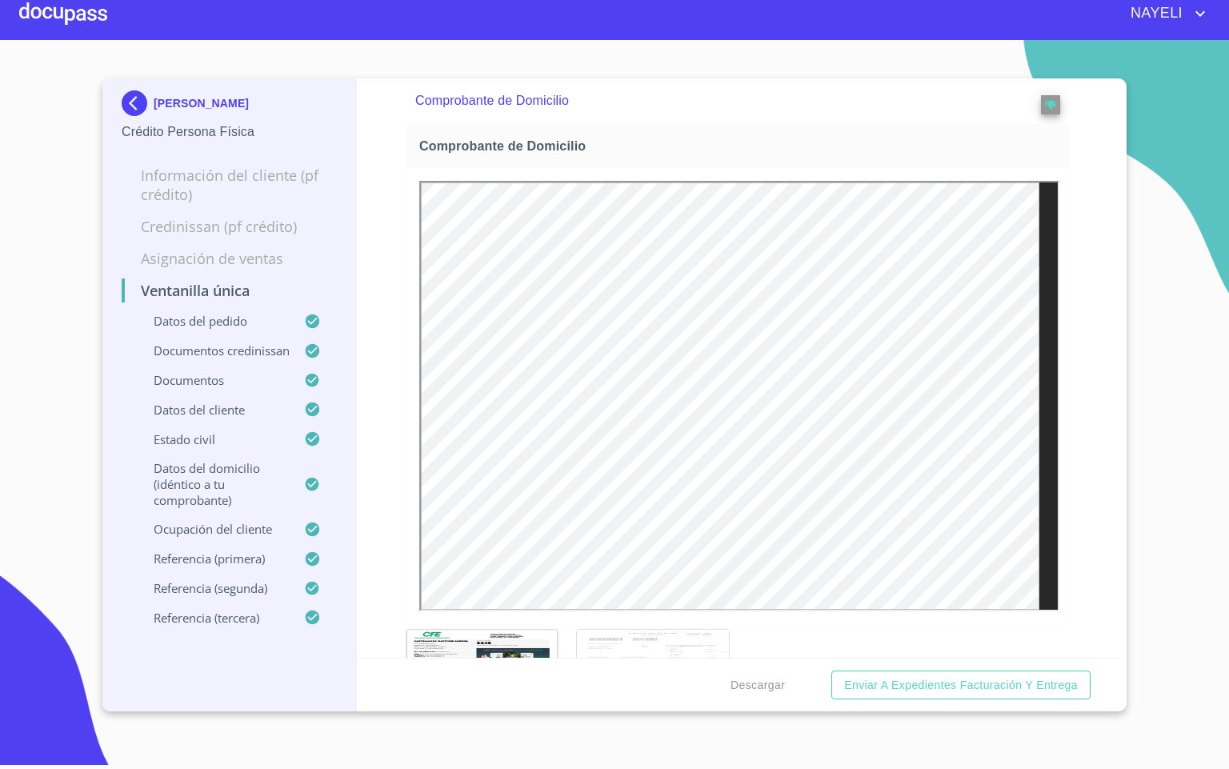
click at [1085, 511] on div "Ventanilla única Datos del pedido Marca   * Nissan ​ Año   * 2025 ​ Color   * P…" at bounding box center [738, 367] width 762 height 579
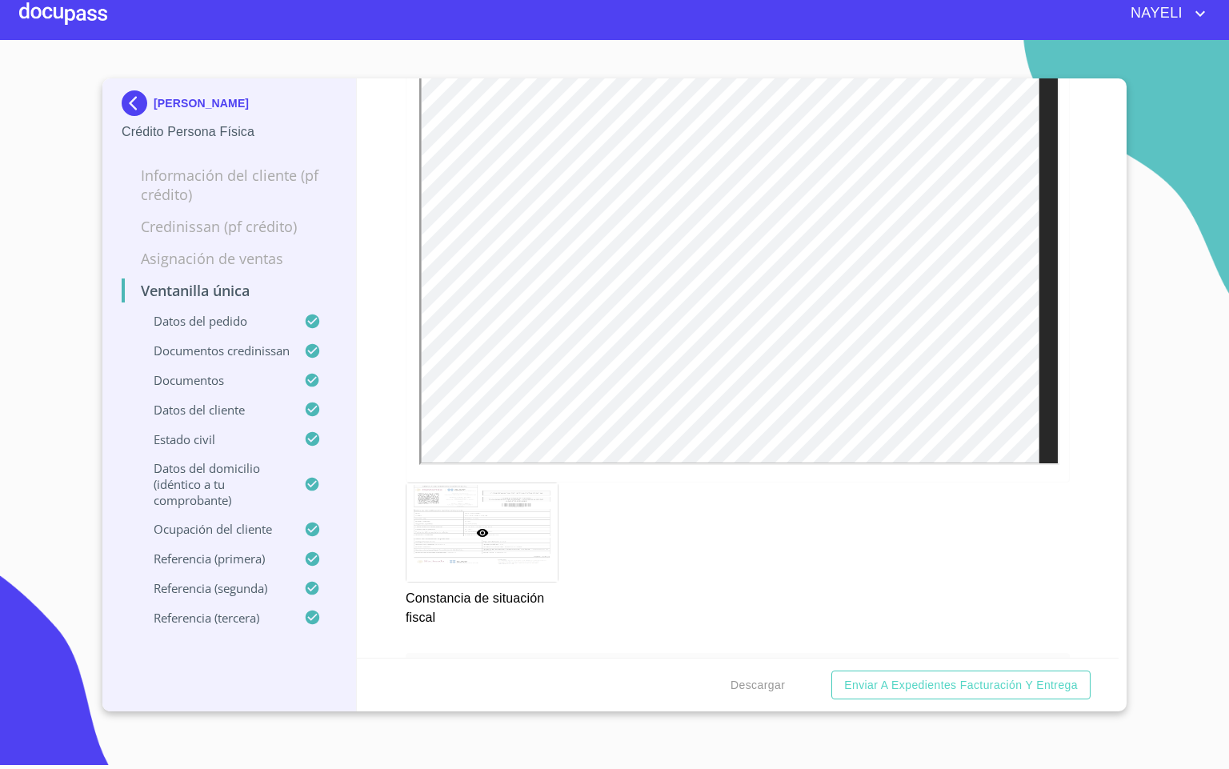
scroll to position [5568, 0]
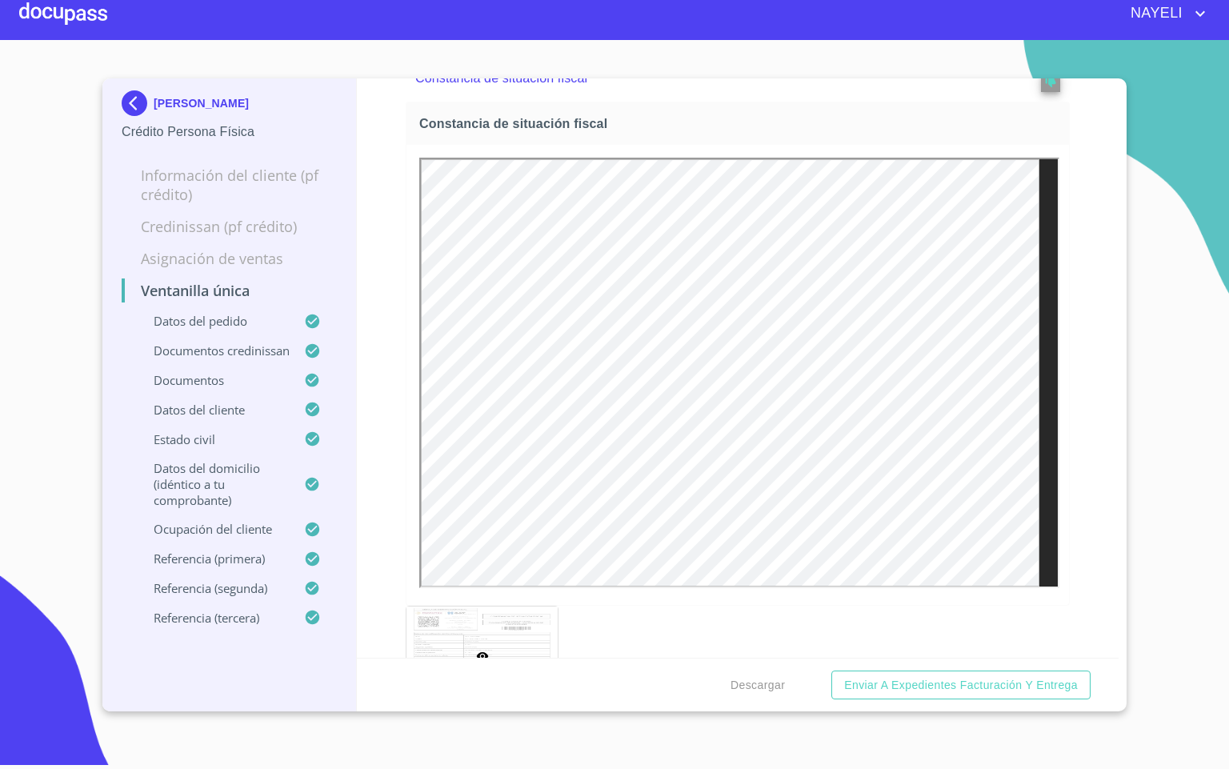
click at [1085, 572] on div "Ventanilla única Datos del pedido Marca   * Nissan ​ Año   * 2025 ​ Color   * P…" at bounding box center [738, 367] width 762 height 579
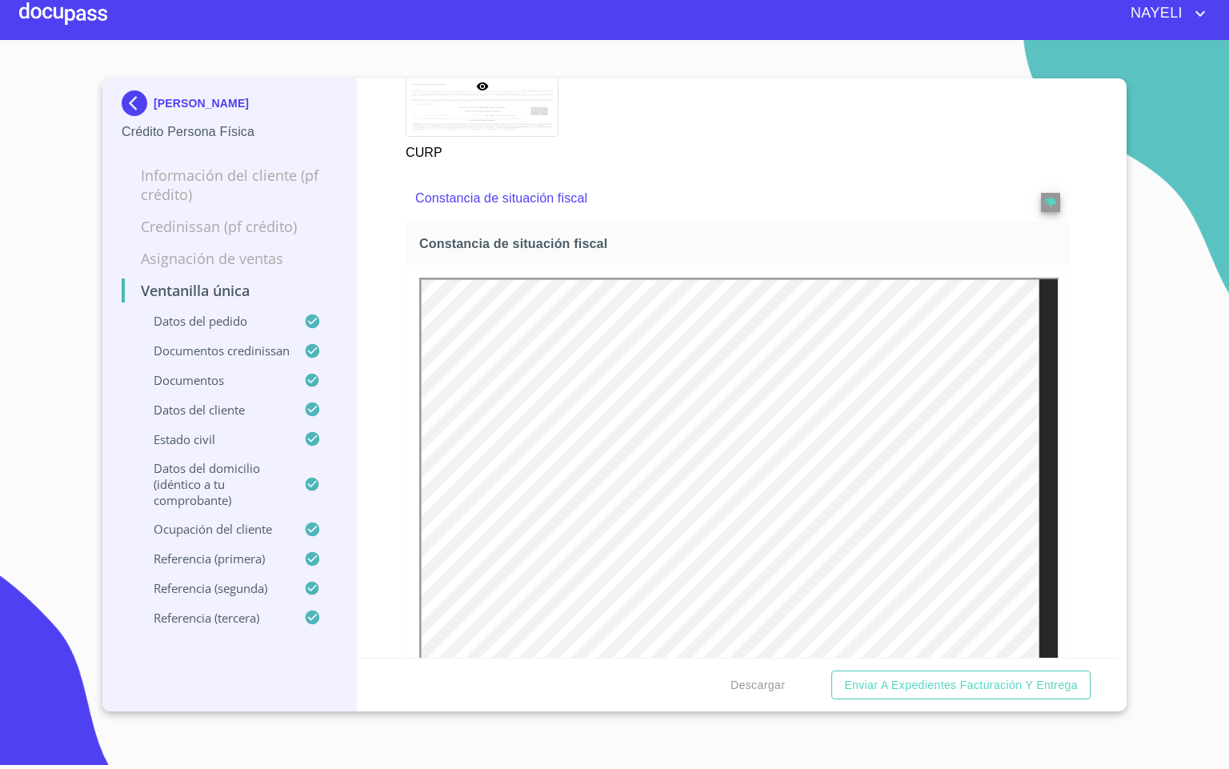
click at [1073, 511] on div "Ventanilla única Datos del pedido Marca   * Nissan ​ Año   * 2025 ​ Color   * P…" at bounding box center [738, 367] width 762 height 579
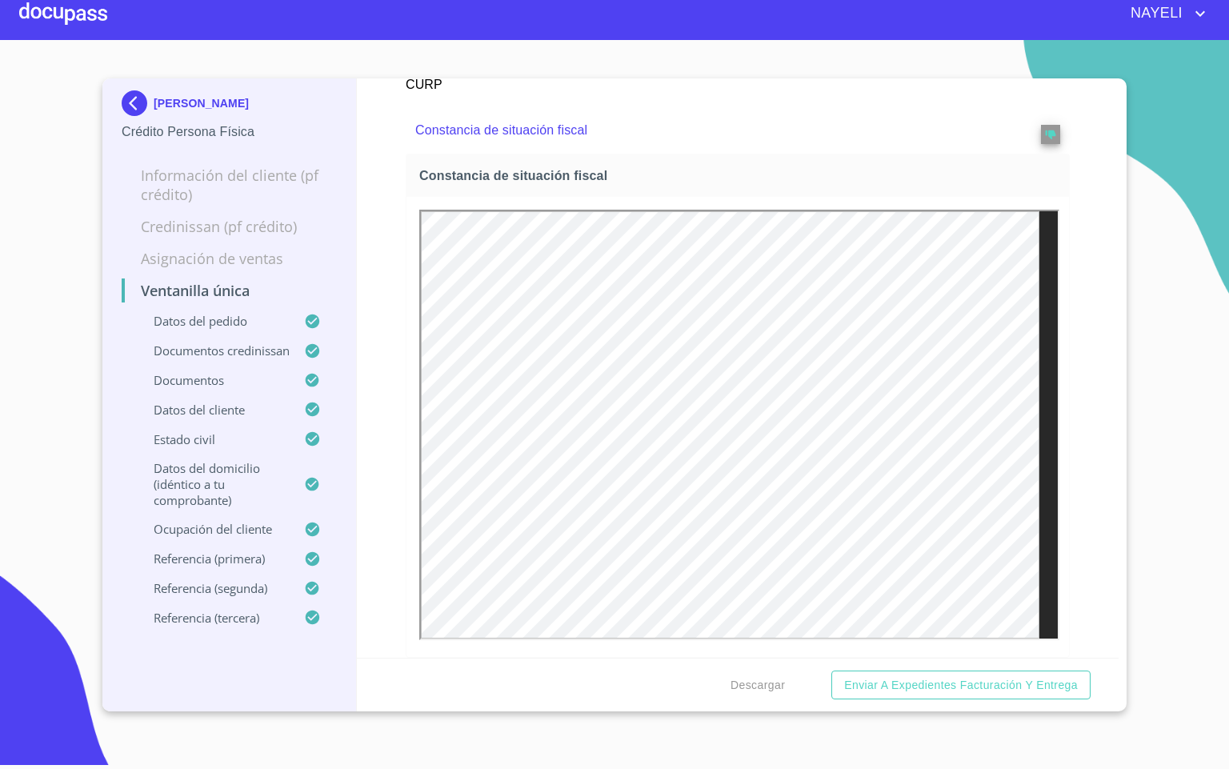
scroll to position [5568, 0]
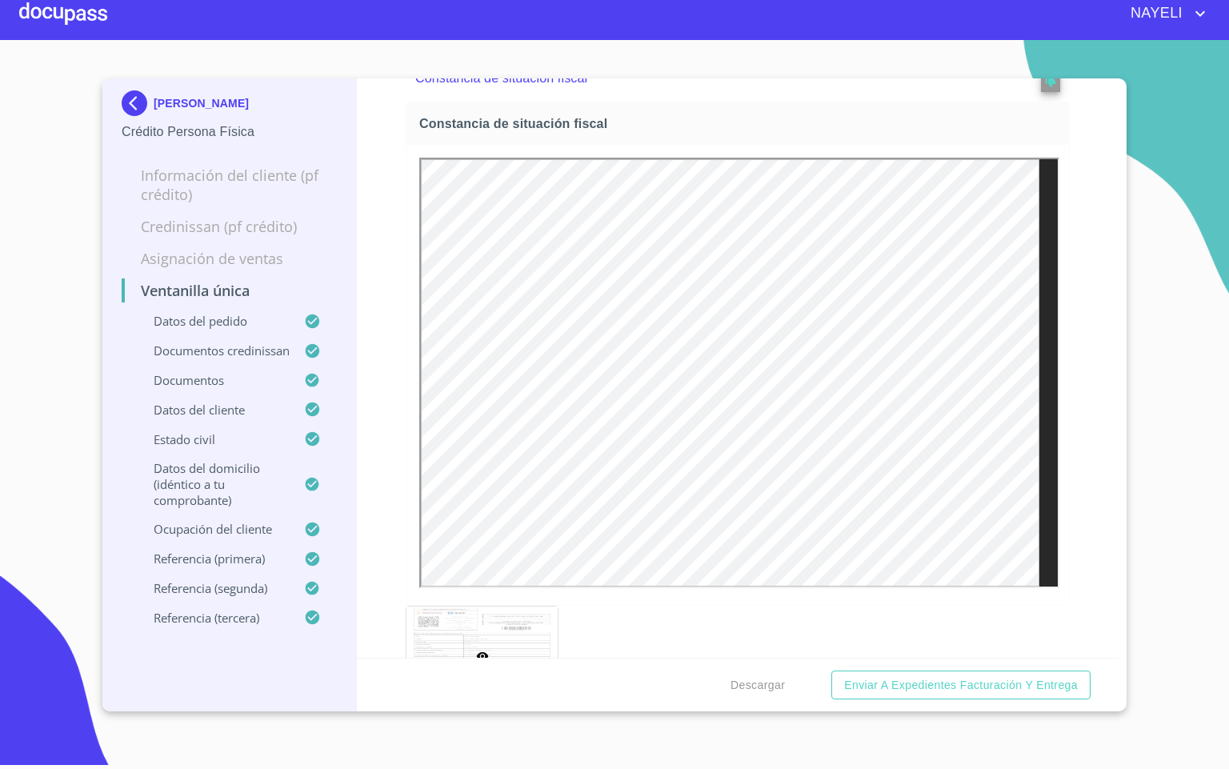
click at [1058, 391] on div "Ventanilla única Datos del pedido Marca   * Nissan ​ Año   * 2025 ​ Color   * P…" at bounding box center [738, 367] width 762 height 579
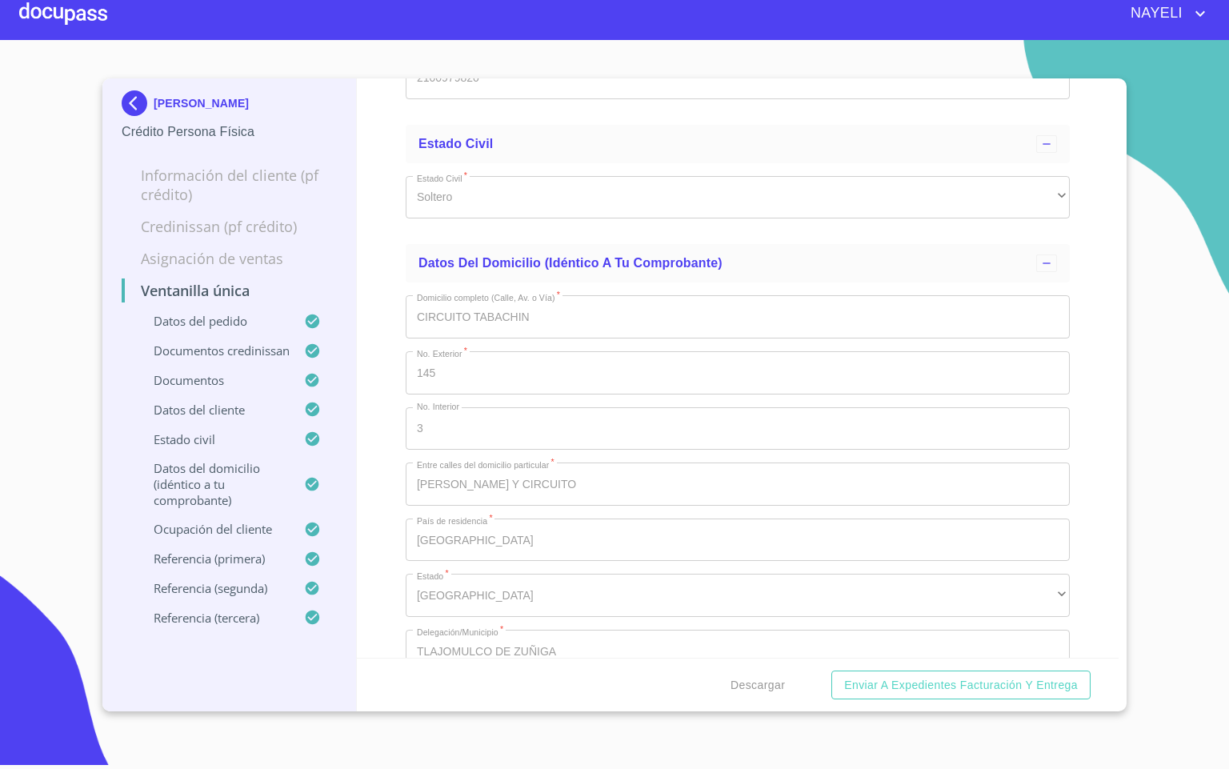
scroll to position [7609, 0]
